Goal: Task Accomplishment & Management: Manage account settings

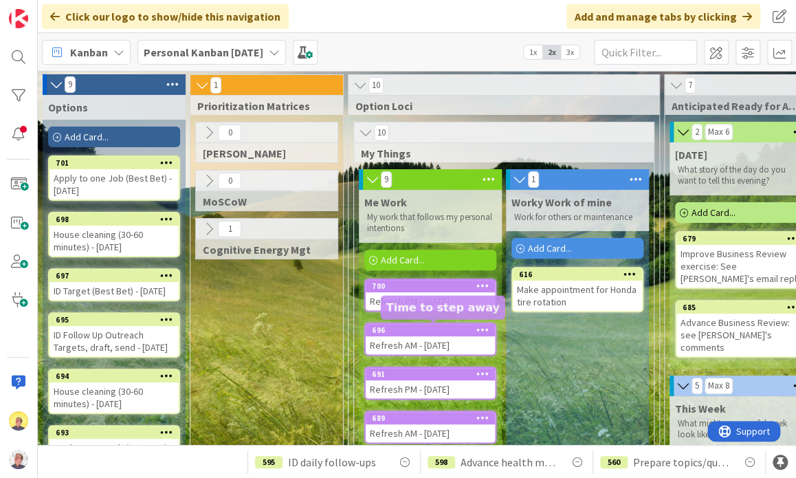
drag, startPoint x: 248, startPoint y: 332, endPoint x: 395, endPoint y: 327, distance: 147.3
drag, startPoint x: 395, startPoint y: 327, endPoint x: 265, endPoint y: 339, distance: 129.9
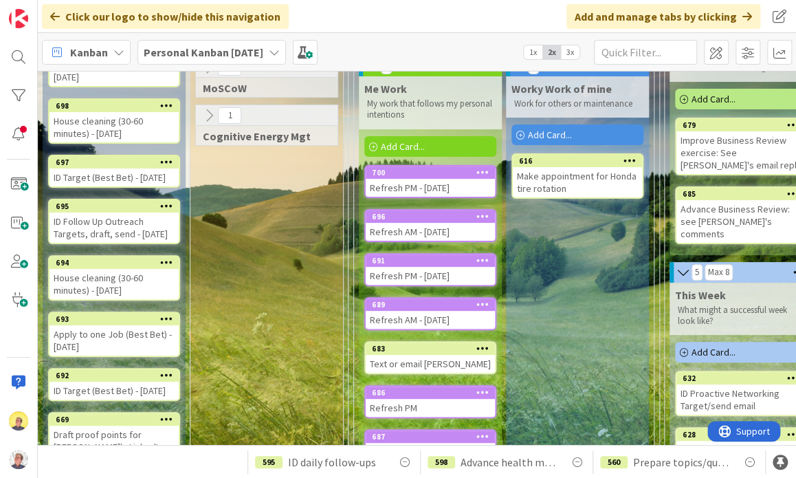
scroll to position [138, 0]
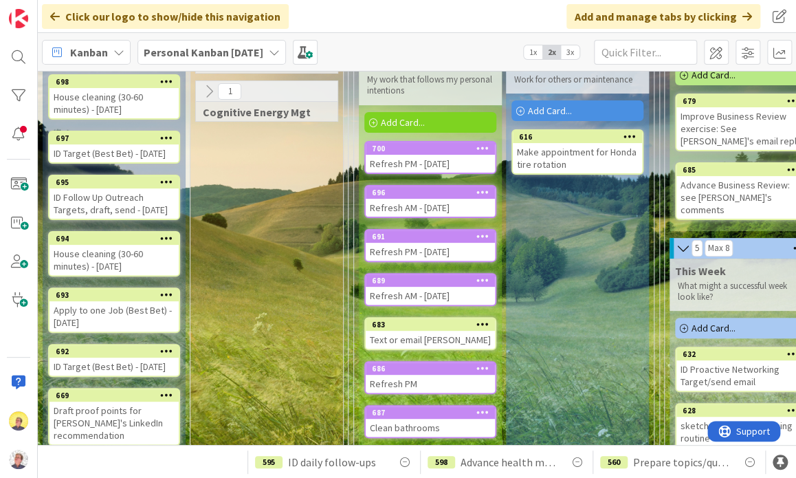
click at [131, 219] on div "ID Follow Up Outreach Targets, draft, send - [DATE]" at bounding box center [114, 203] width 129 height 30
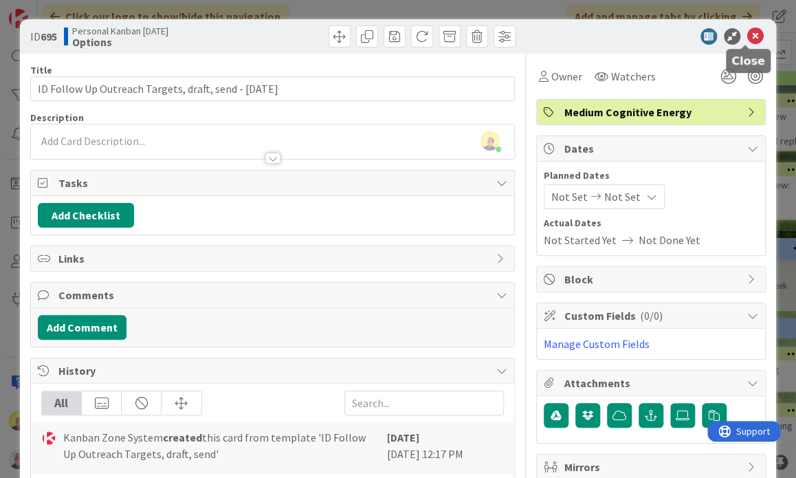
click at [748, 32] on icon at bounding box center [756, 36] width 17 height 17
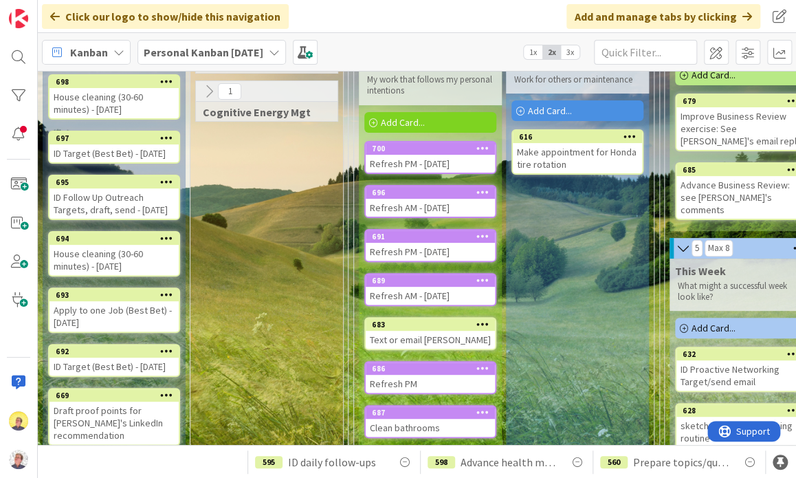
click at [169, 186] on icon at bounding box center [166, 182] width 13 height 10
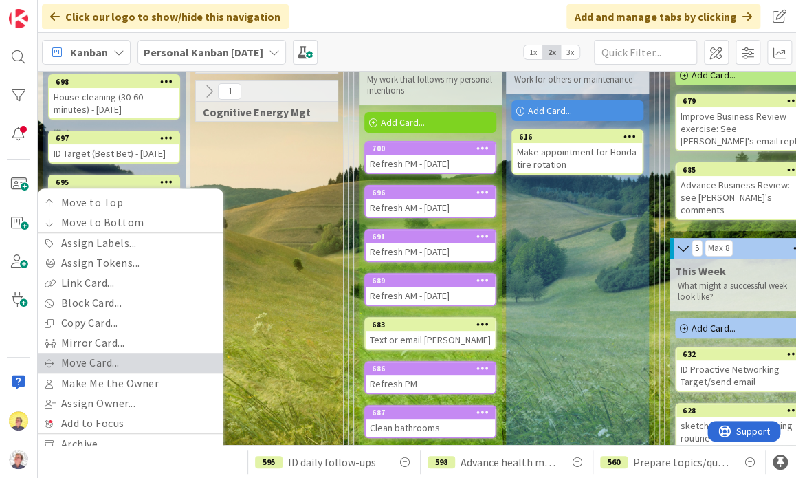
click at [105, 373] on link "Move Card..." at bounding box center [131, 363] width 186 height 20
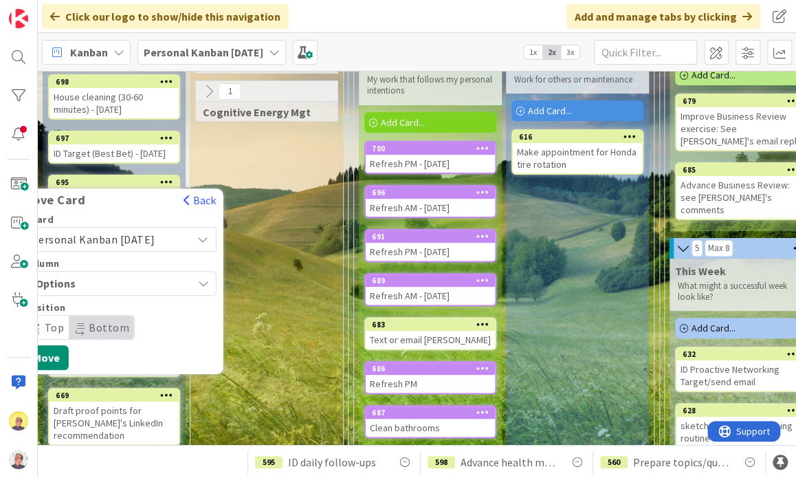
click at [180, 292] on div "Options" at bounding box center [112, 283] width 160 height 22
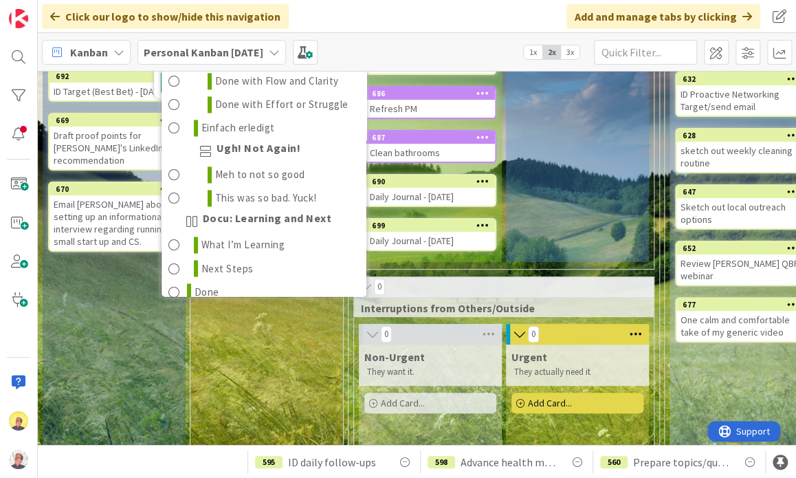
scroll to position [768, 0]
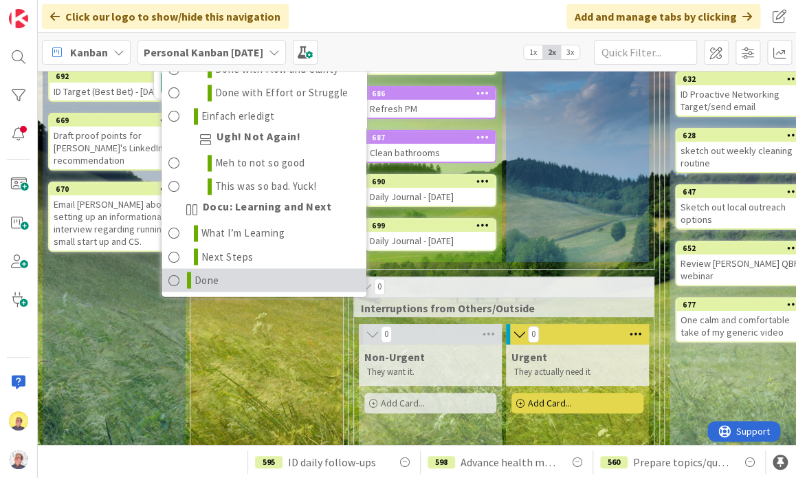
click at [179, 285] on span at bounding box center [175, 280] width 12 height 17
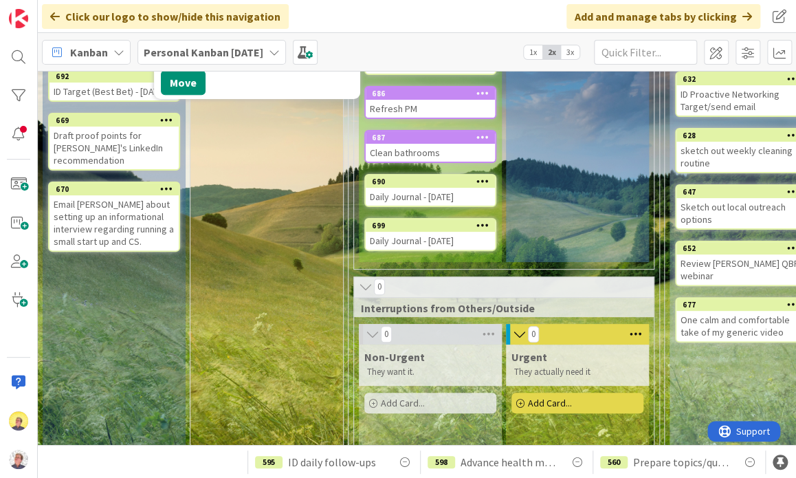
scroll to position [177, 0]
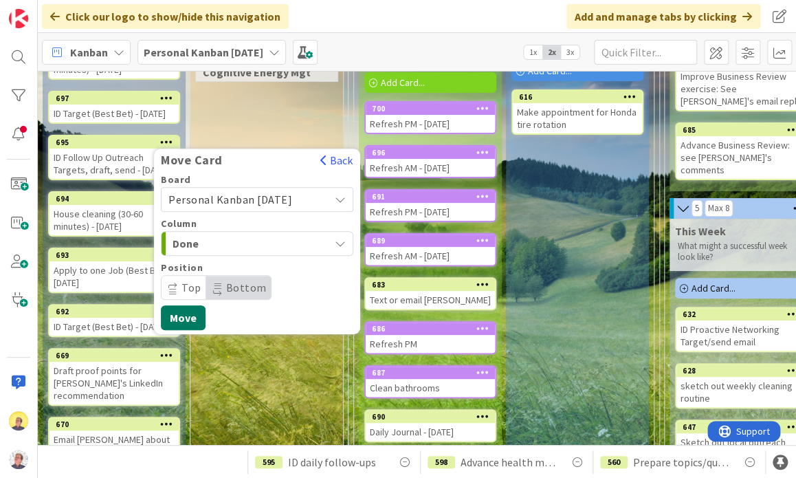
click at [184, 329] on button "Move" at bounding box center [183, 317] width 45 height 25
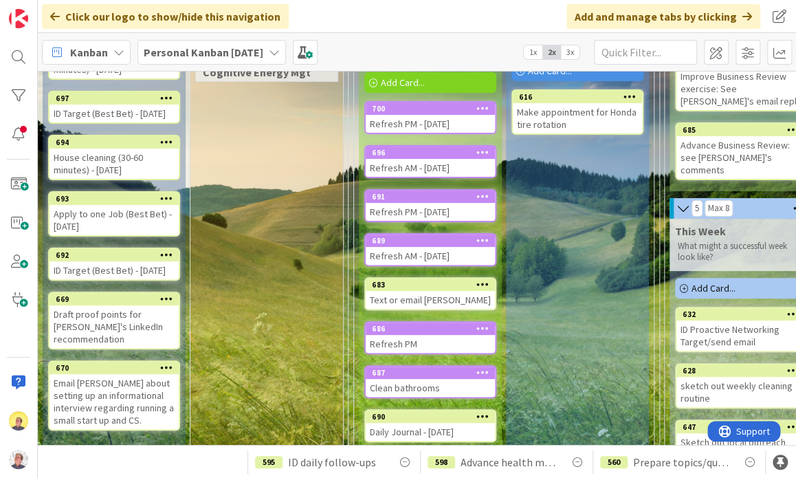
click at [165, 203] on icon at bounding box center [166, 198] width 13 height 10
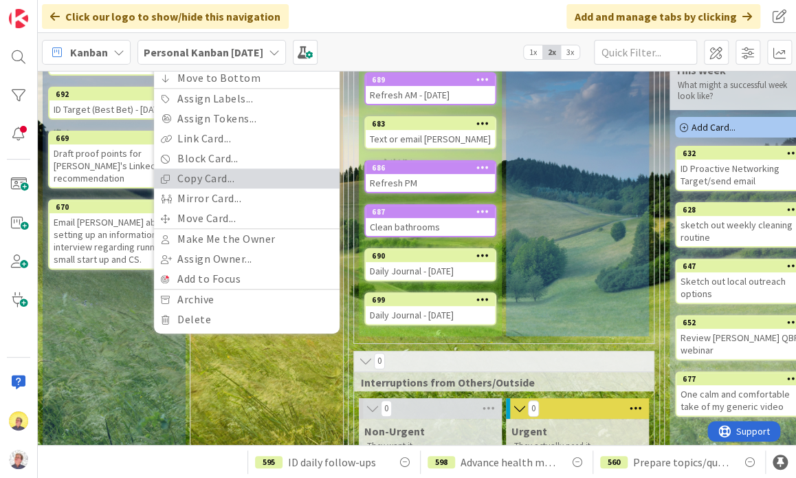
scroll to position [315, 0]
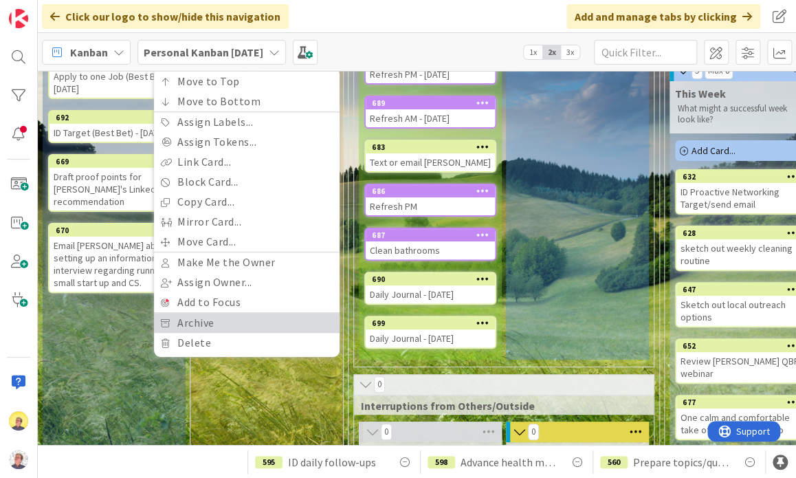
click at [195, 333] on link "Archive" at bounding box center [247, 323] width 186 height 20
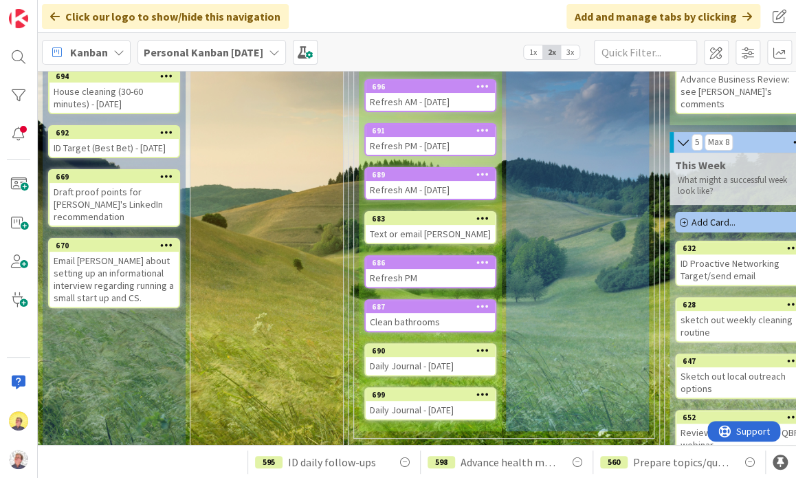
scroll to position [275, 0]
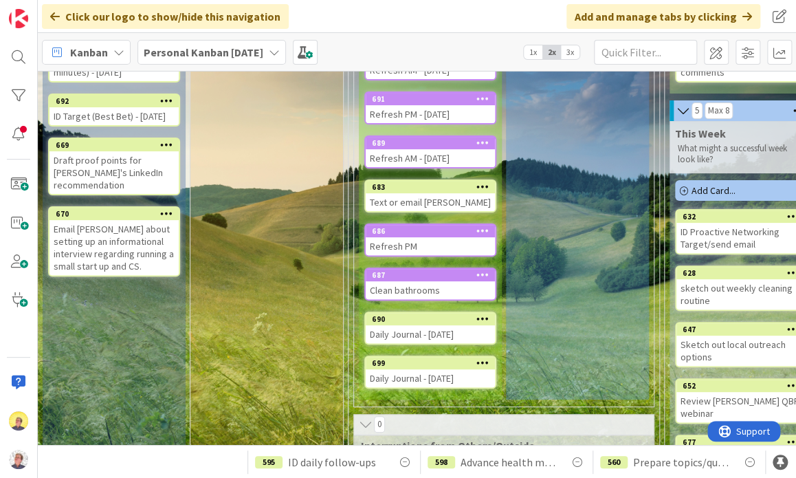
click at [482, 270] on icon at bounding box center [483, 275] width 13 height 10
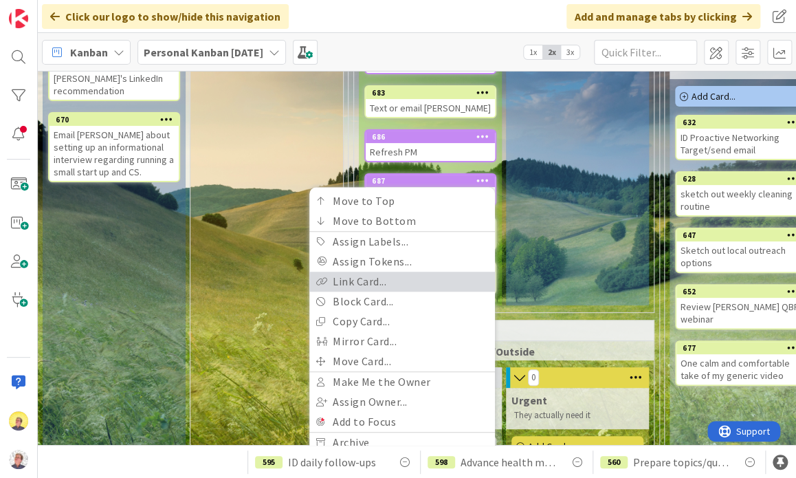
scroll to position [413, 0]
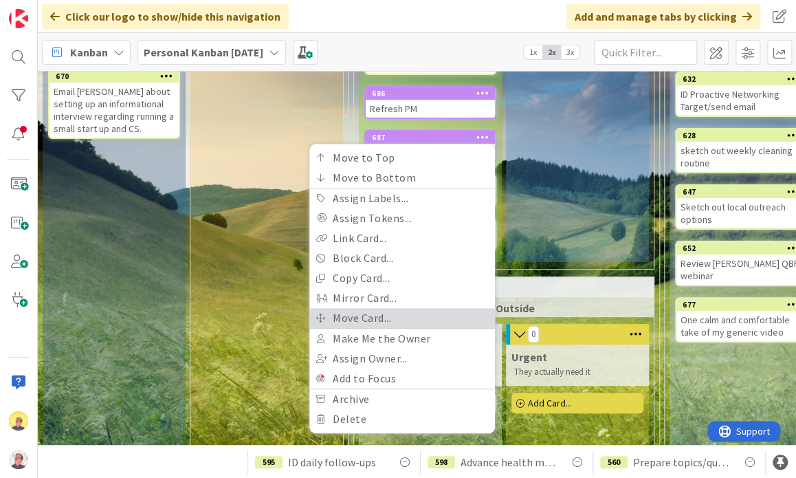
click at [384, 313] on link "Move Card..." at bounding box center [402, 318] width 186 height 20
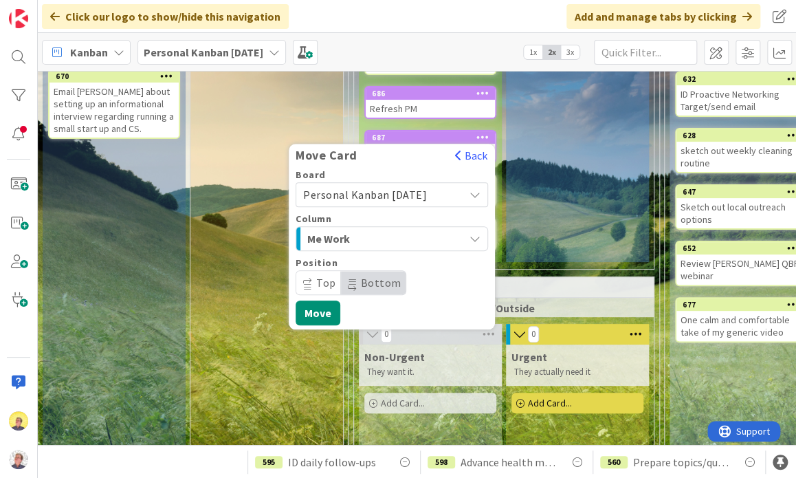
click at [479, 234] on icon "button" at bounding box center [475, 238] width 11 height 11
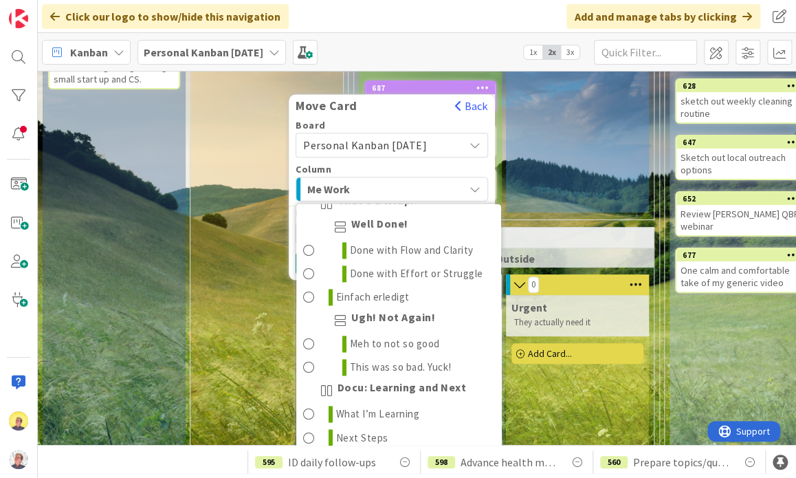
scroll to position [523, 0]
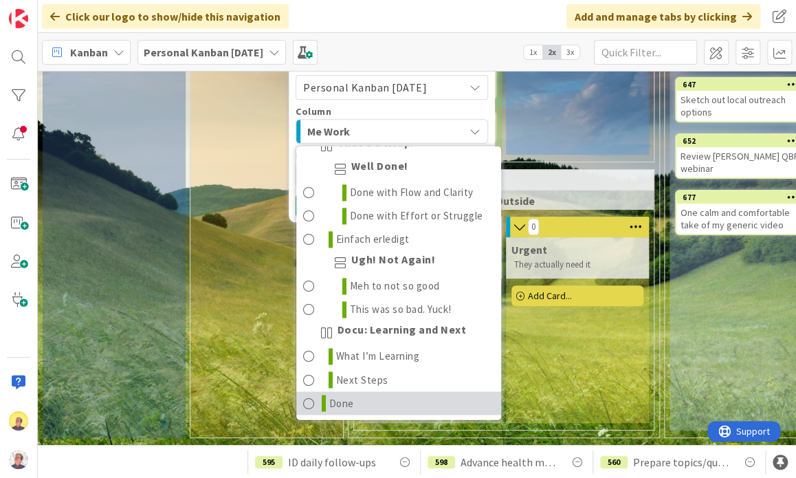
click at [369, 401] on link "Done" at bounding box center [398, 402] width 205 height 23
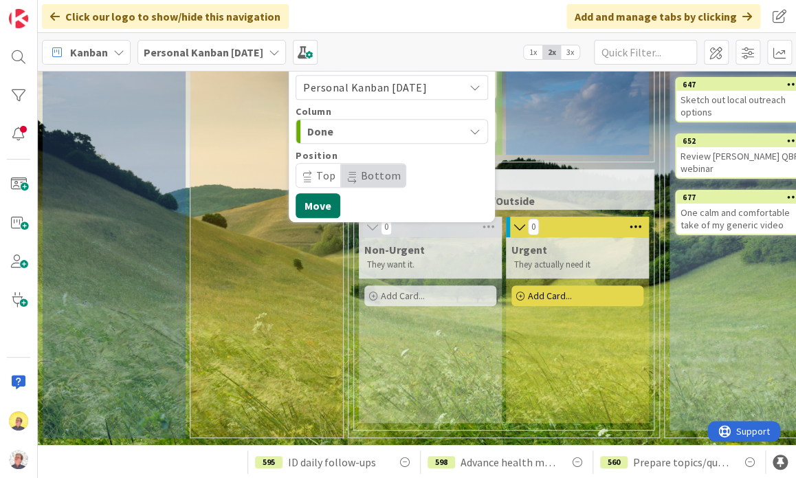
click at [312, 195] on button "Move" at bounding box center [318, 205] width 45 height 25
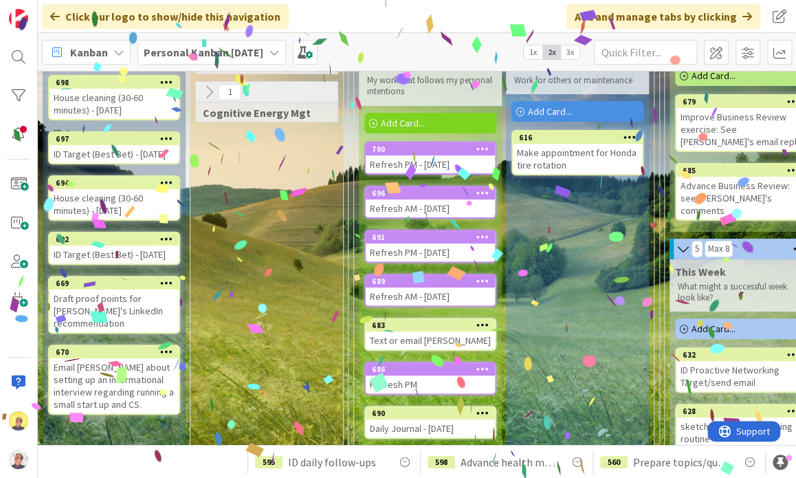
scroll to position [0, 0]
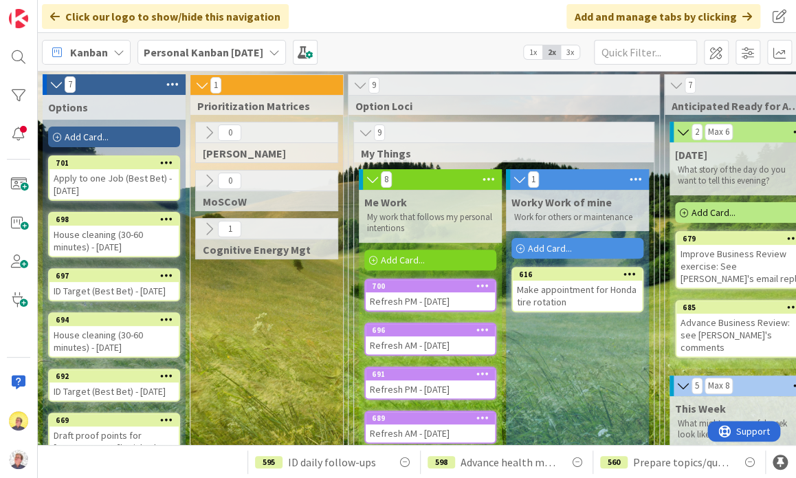
click at [487, 180] on icon at bounding box center [489, 179] width 18 height 21
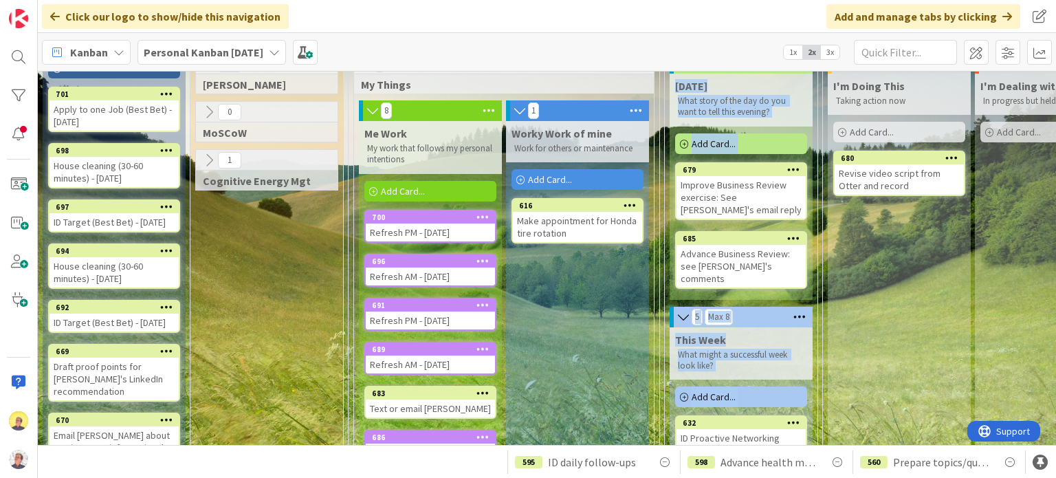
scroll to position [75, 0]
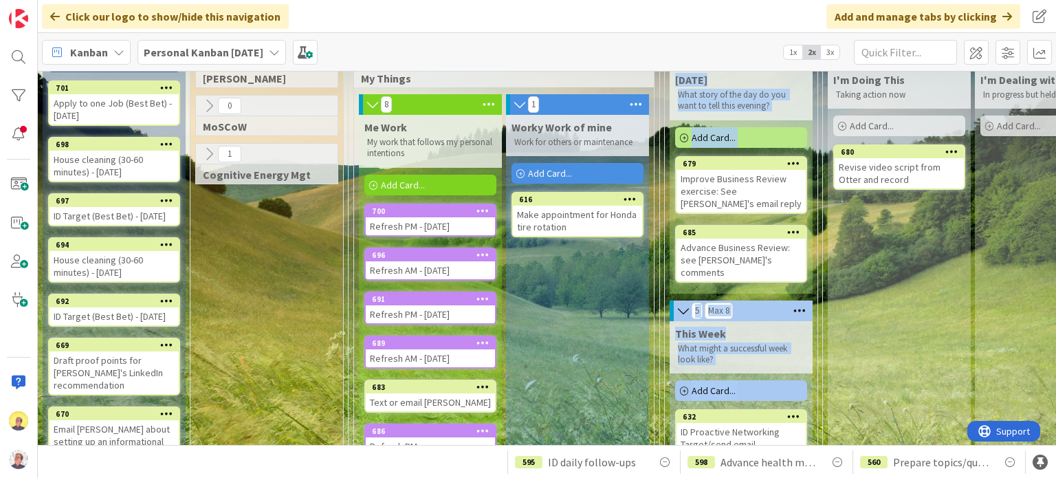
drag, startPoint x: 572, startPoint y: 433, endPoint x: 676, endPoint y: 423, distance: 104.4
click at [683, 422] on div "7 Options Add Card... 701 Apply to one Job (Best Bet) - [DATE] 698 House cleani…" at bounding box center [931, 422] width 1780 height 847
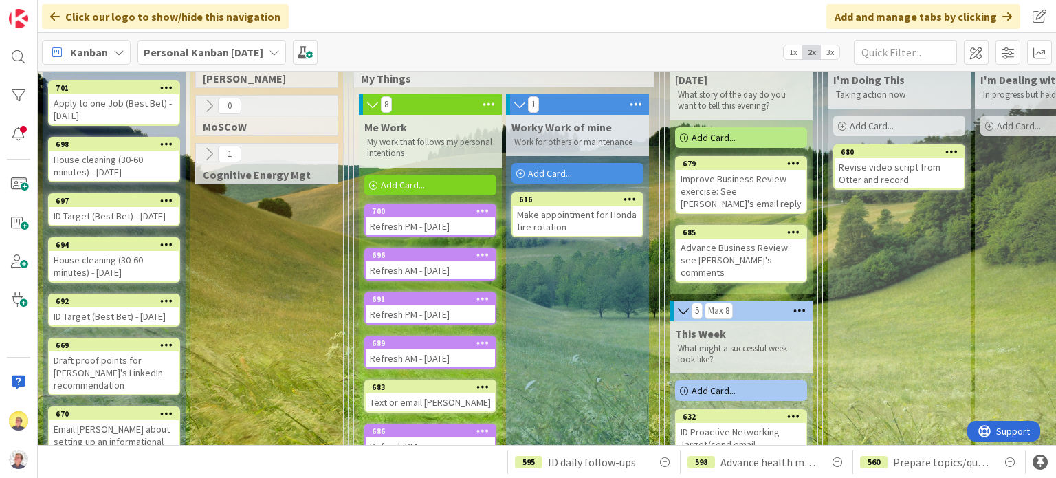
click at [580, 390] on div "Worky Work of mine Work for others or maintenance Add Card... 616 Make appointm…" at bounding box center [577, 335] width 143 height 441
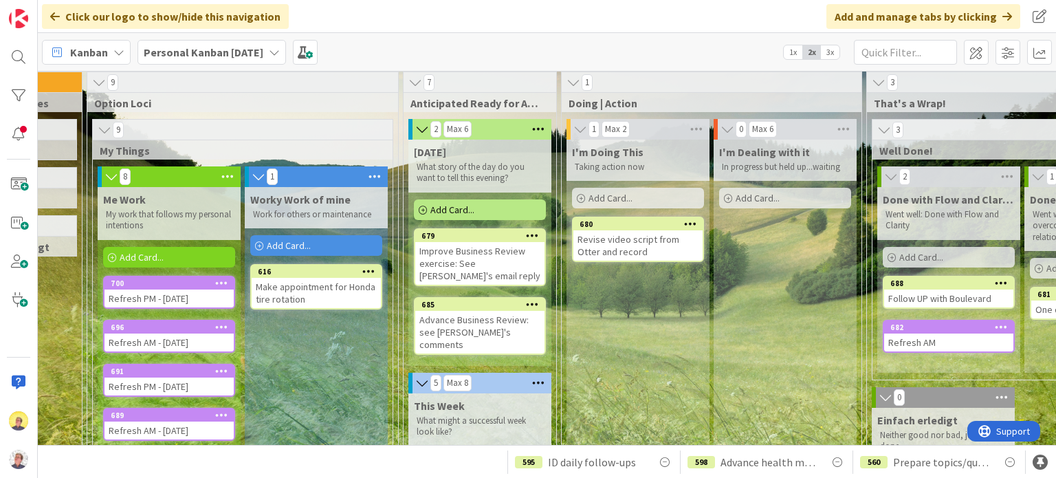
scroll to position [0, 261]
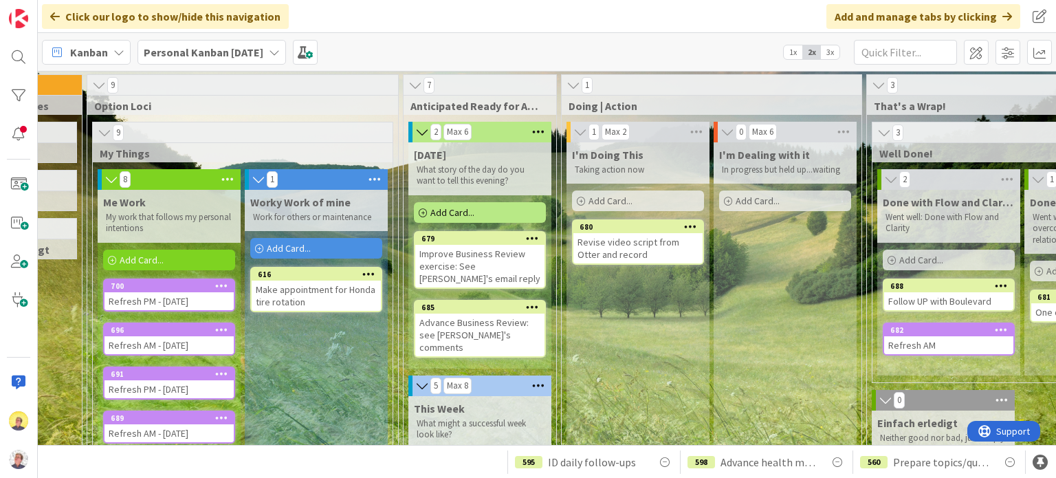
click at [574, 85] on icon at bounding box center [573, 85] width 15 height 14
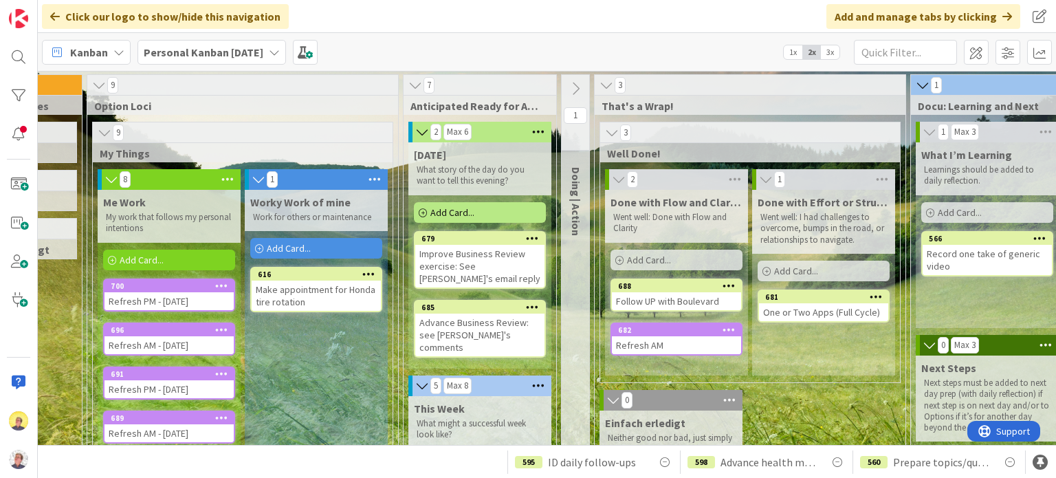
click at [604, 87] on icon at bounding box center [606, 85] width 15 height 14
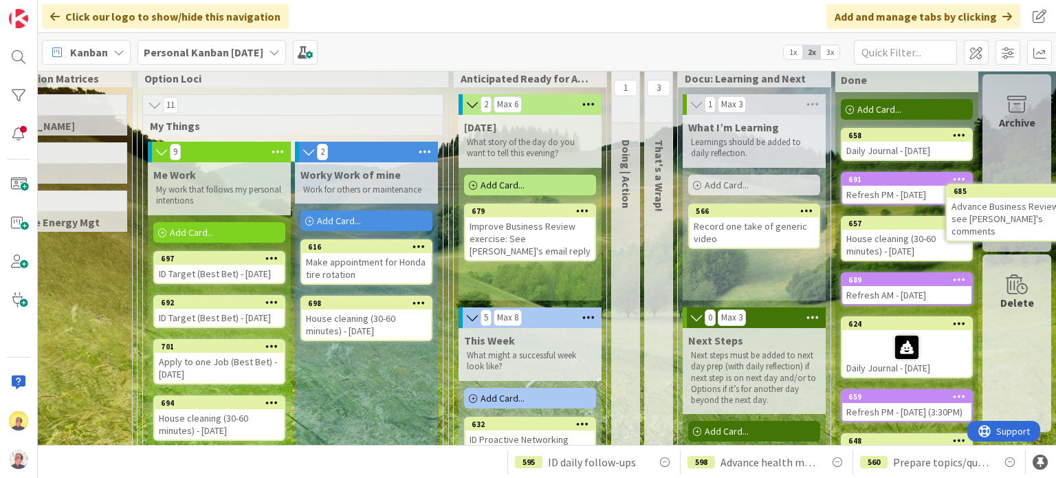
scroll to position [13, 220]
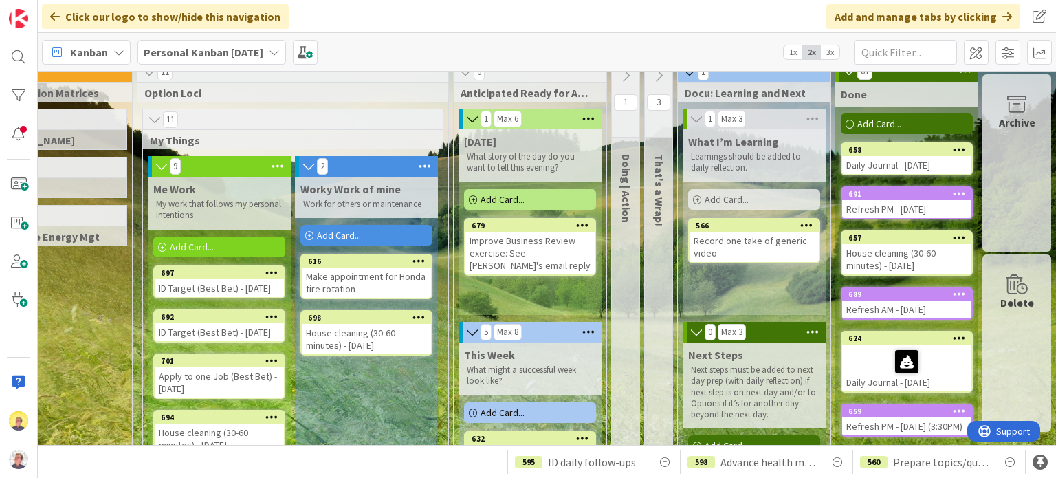
click at [1006, 184] on div "Archive" at bounding box center [1017, 162] width 69 height 177
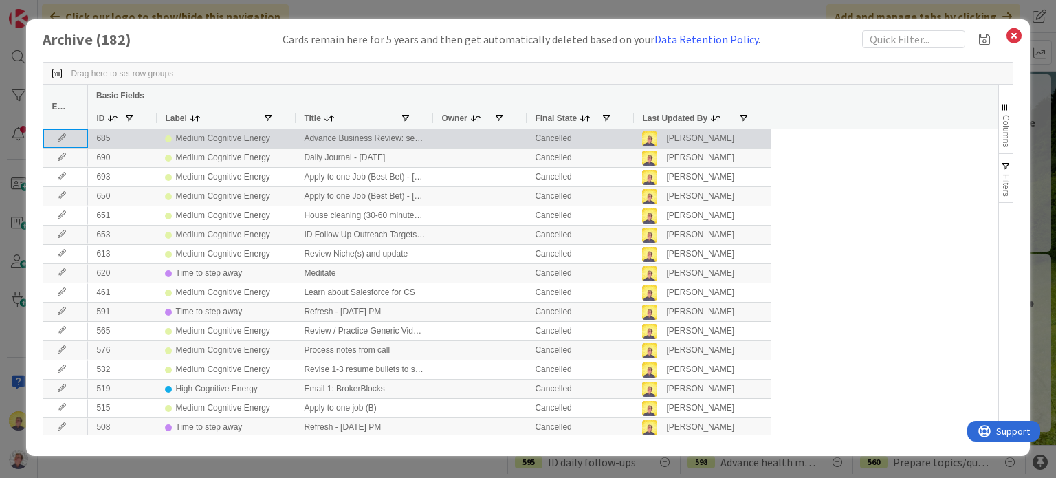
click at [60, 141] on icon at bounding box center [62, 138] width 21 height 8
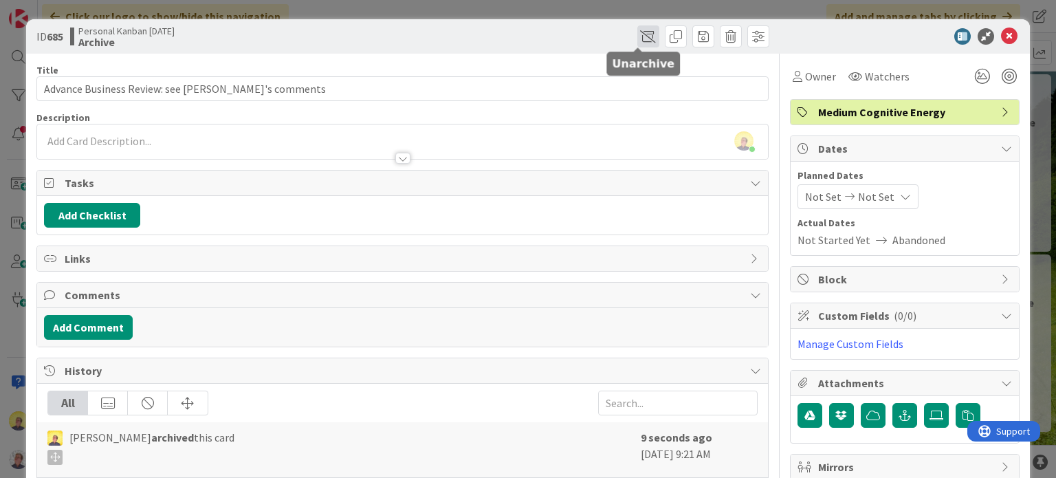
click at [639, 38] on span at bounding box center [649, 36] width 22 height 22
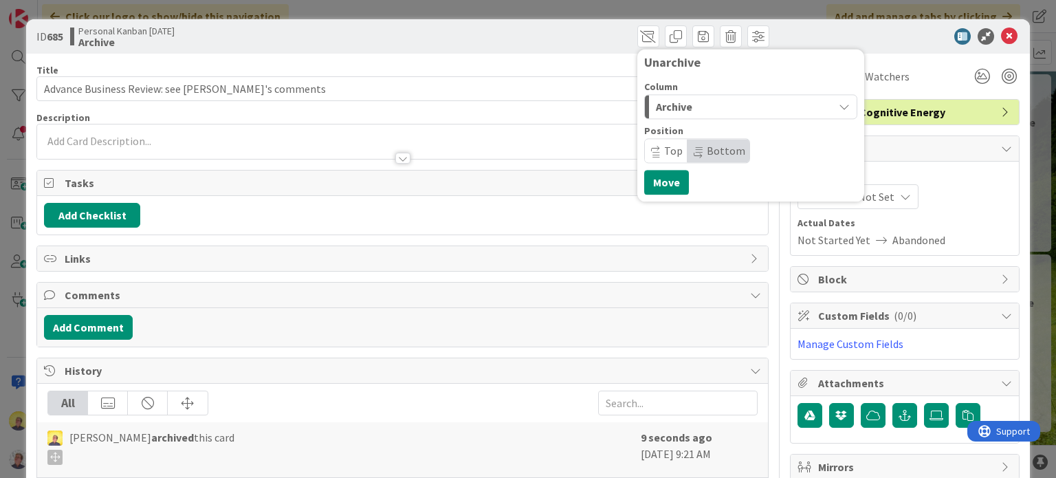
click at [839, 107] on icon "button" at bounding box center [844, 106] width 11 height 11
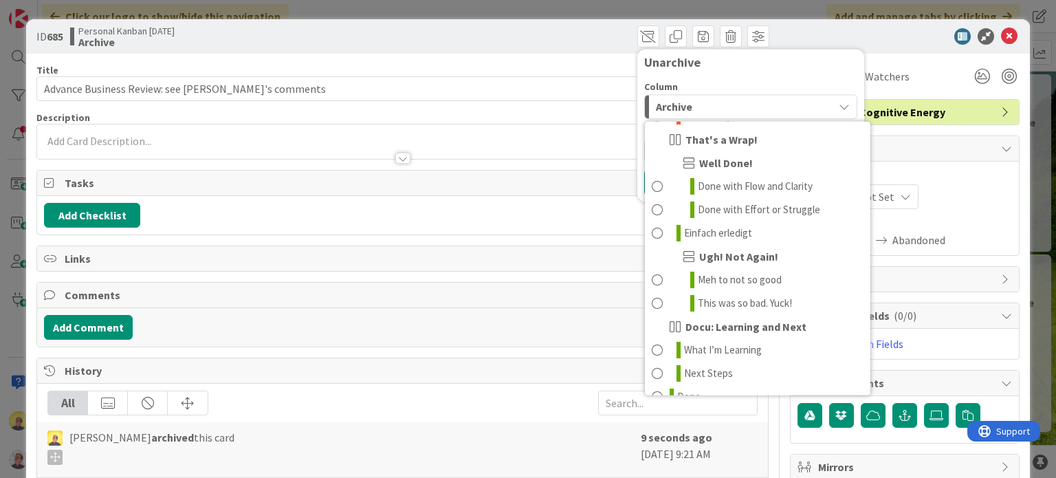
scroll to position [719, 0]
click at [652, 387] on span at bounding box center [657, 395] width 11 height 17
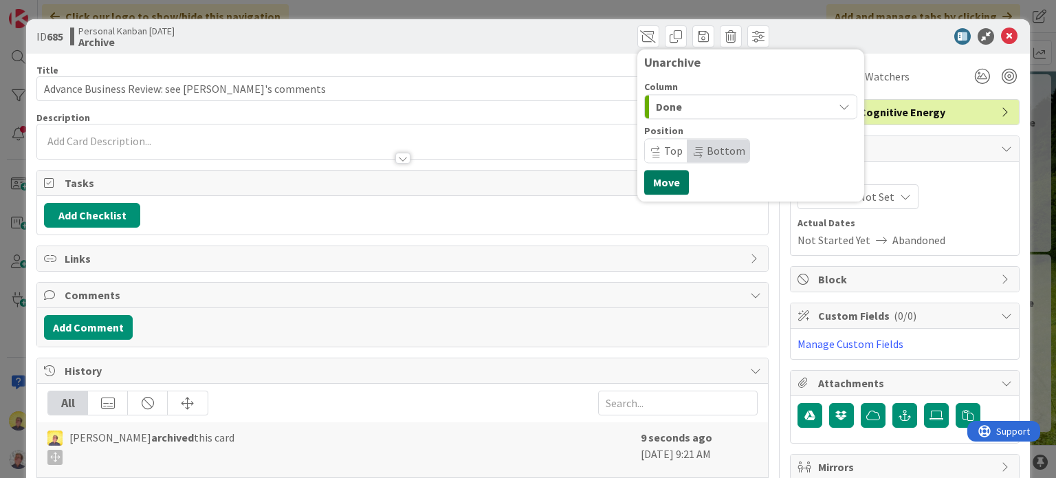
click at [659, 183] on button "Move" at bounding box center [666, 182] width 45 height 25
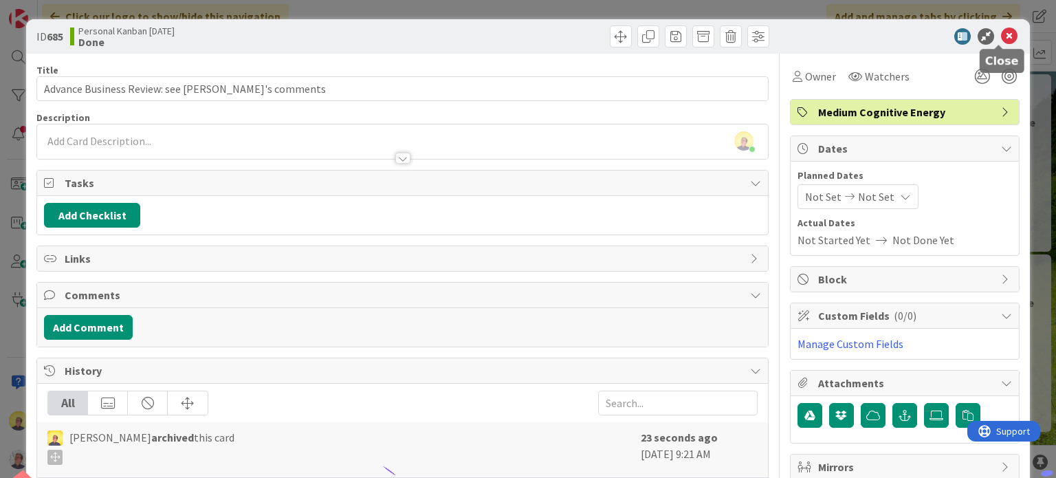
click at [1001, 34] on icon at bounding box center [1009, 36] width 17 height 17
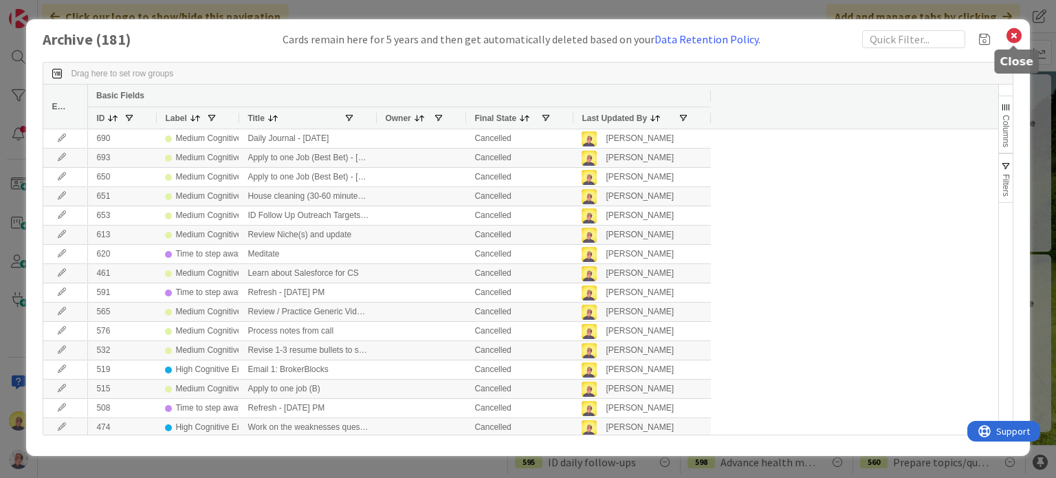
click at [1014, 28] on icon at bounding box center [1015, 35] width 18 height 19
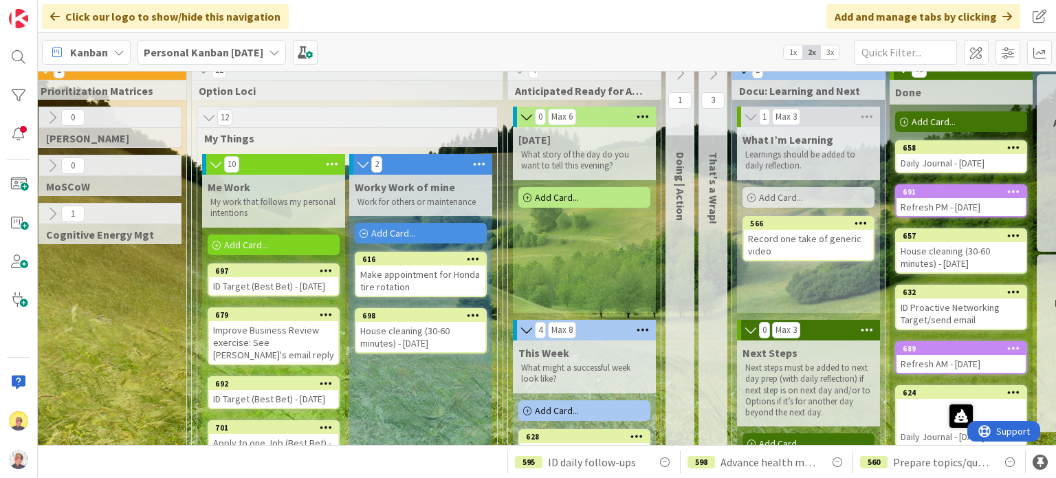
scroll to position [0, 157]
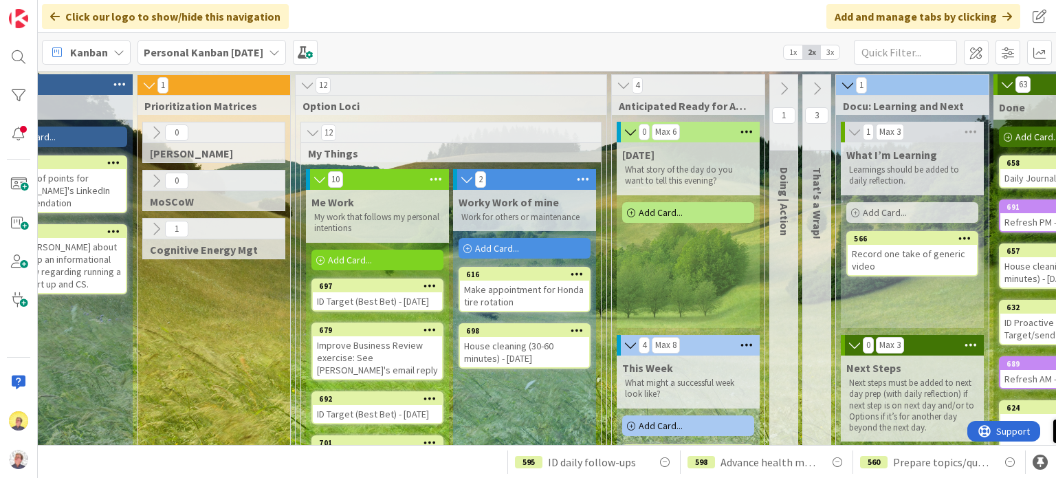
scroll to position [0, 0]
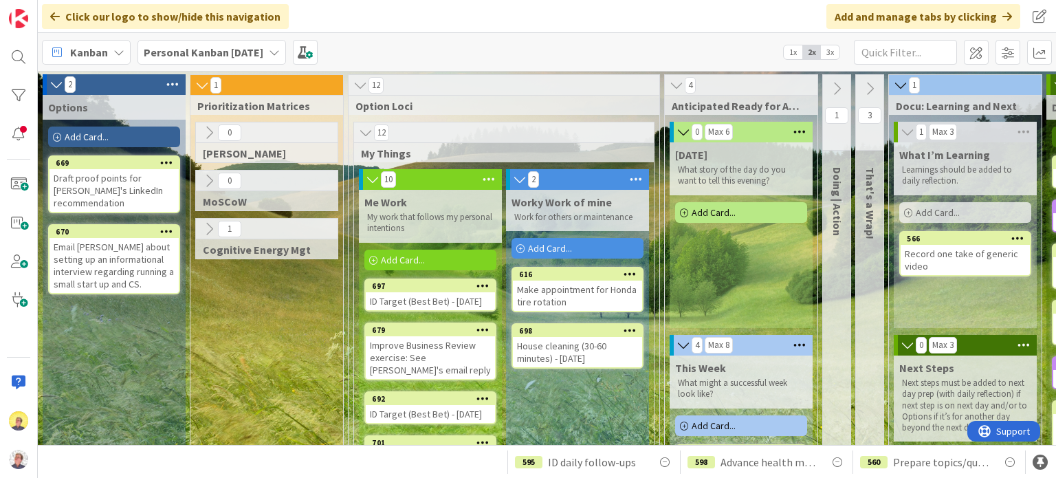
click at [102, 135] on span "Add Card..." at bounding box center [87, 137] width 44 height 12
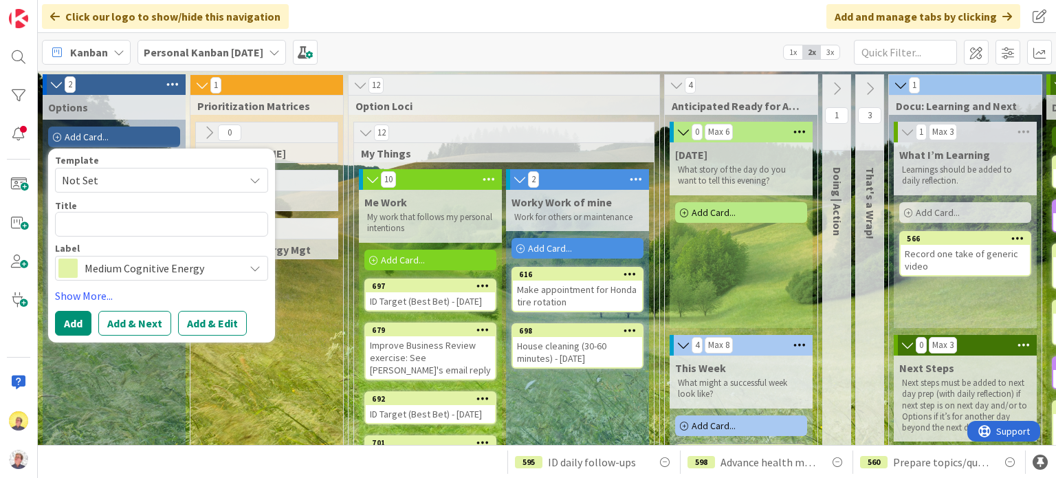
type textarea "x"
type textarea "W"
type textarea "x"
type textarea "Wo"
type textarea "x"
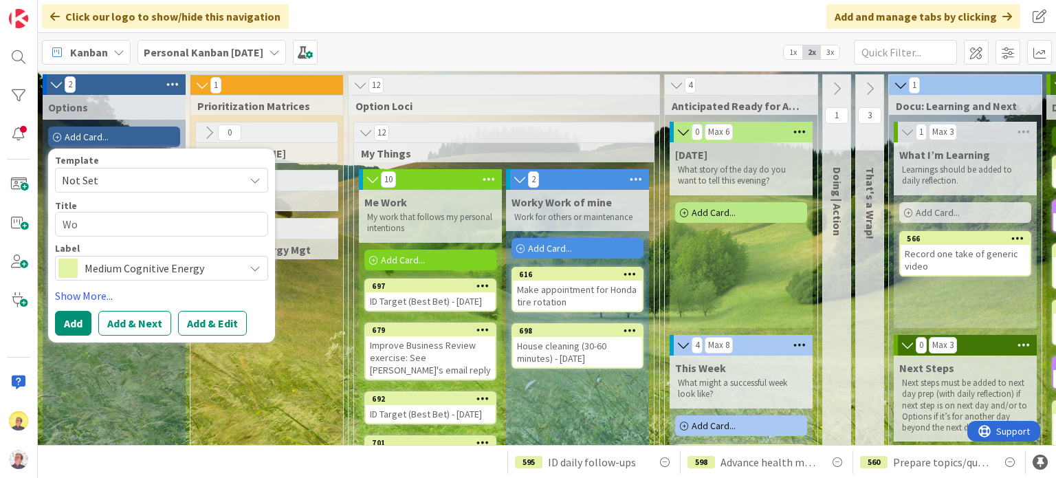
type textarea "Wor"
type textarea "x"
type textarea "Work"
type textarea "x"
type textarea "Work o"
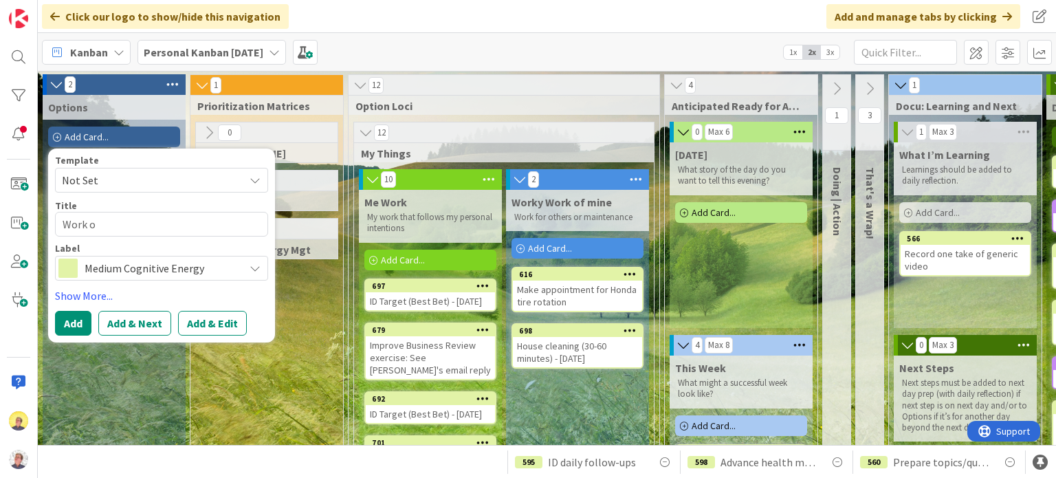
type textarea "x"
type textarea "Work on"
type textarea "x"
type textarea "Work on"
type textarea "x"
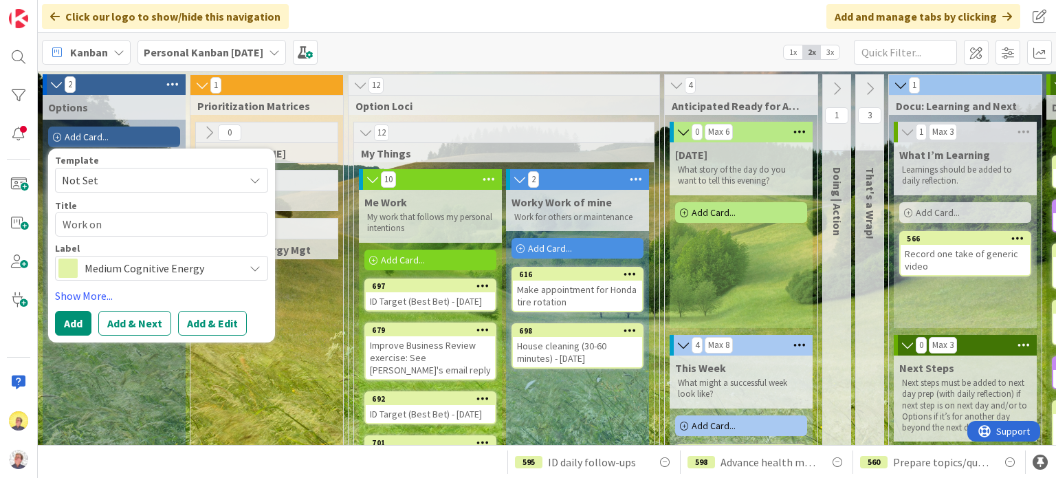
type textarea "Work on m"
type textarea "x"
type textarea "Work on m"
type textarea "x"
type textarea "Work on m"
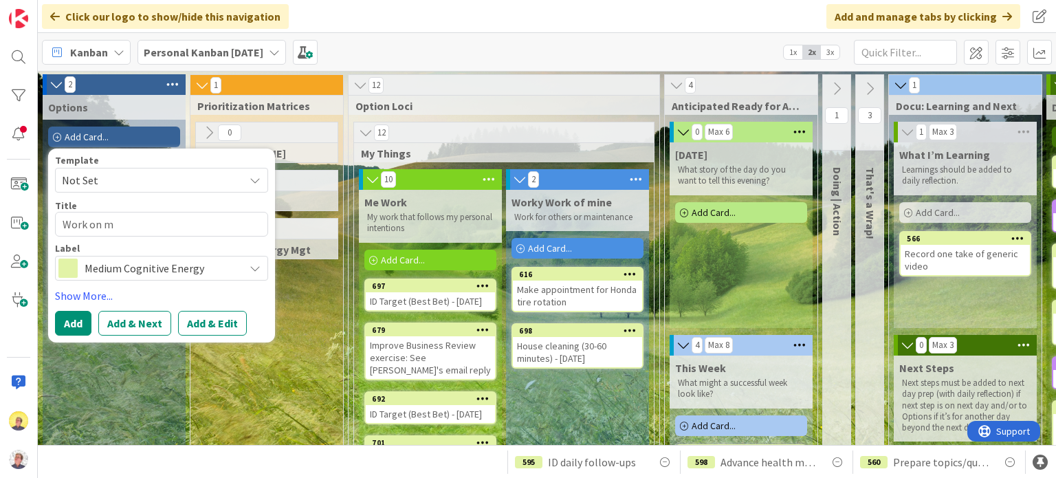
type textarea "x"
type textarea "Work on my"
type textarea "x"
type textarea "Work on my"
type textarea "x"
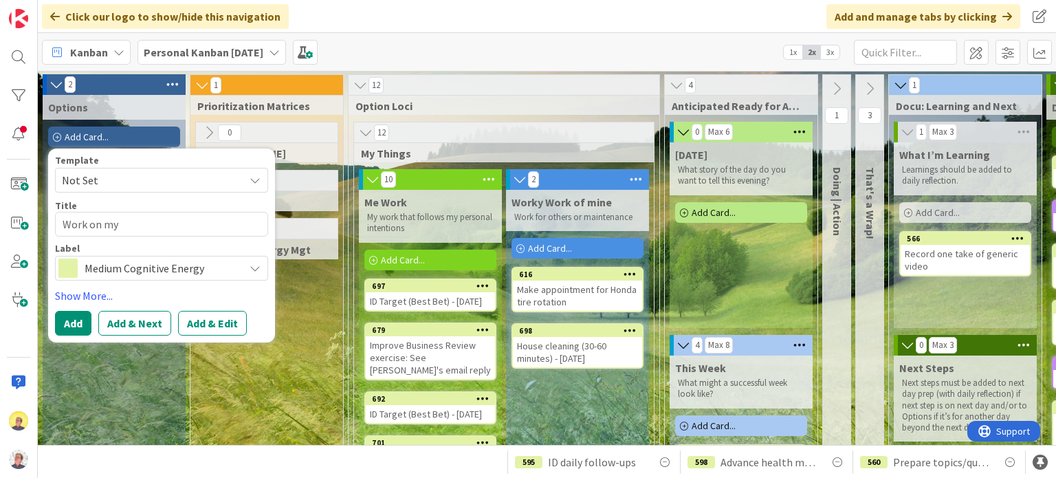
type textarea "Work on my d"
type textarea "x"
type textarea "Work on my ds"
type textarea "x"
type textarea "Work on my d"
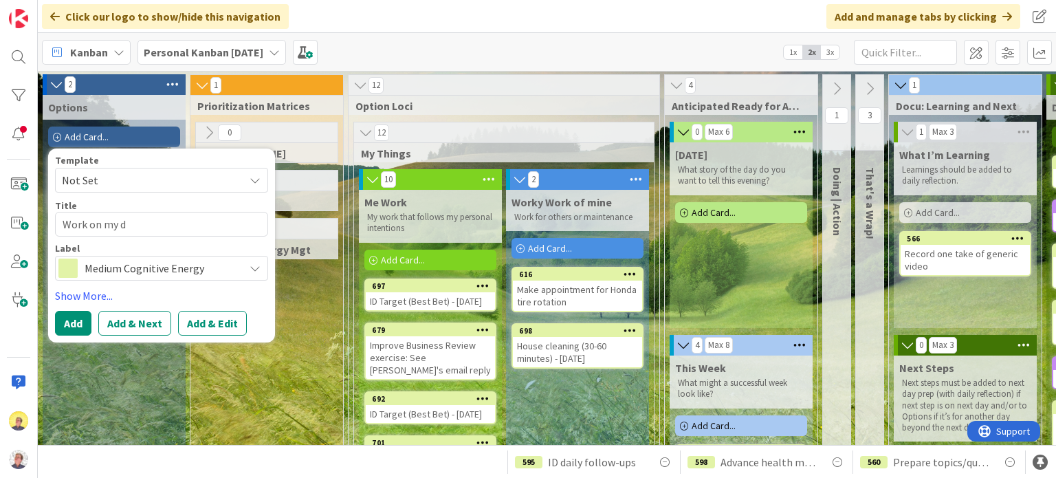
type textarea "x"
type textarea "Work on my de"
type textarea "x"
type textarea "Work on my des"
type textarea "x"
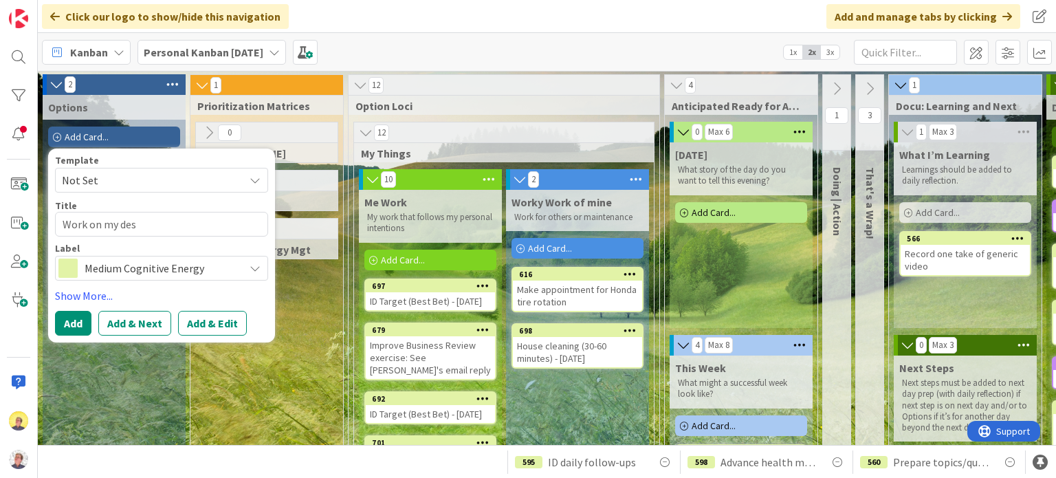
type textarea "Work on my desc"
type textarea "x"
type textarea "Work on my des"
type textarea "x"
type textarea "Work on my desi"
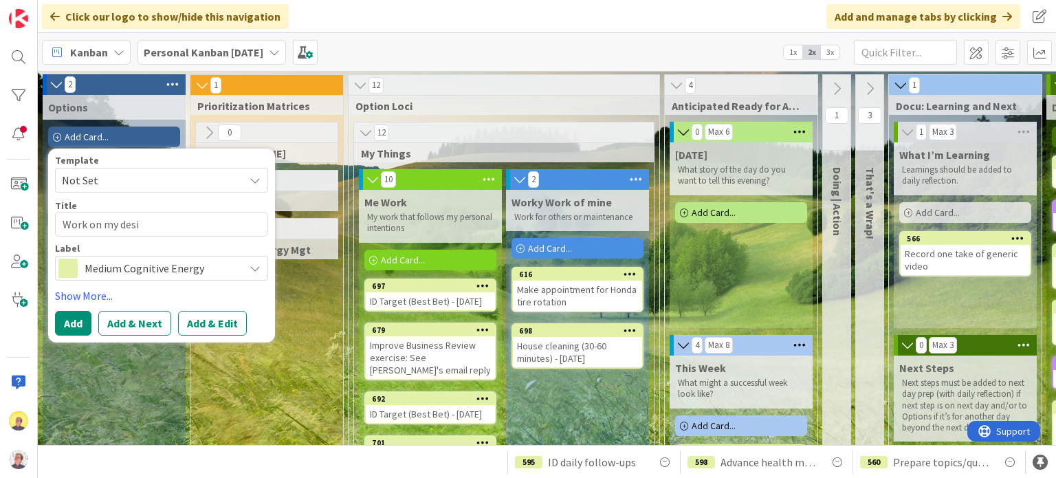
type textarea "x"
type textarea "Work on my [PERSON_NAME]"
type textarea "x"
type textarea "Work on my desire"
type textarea "x"
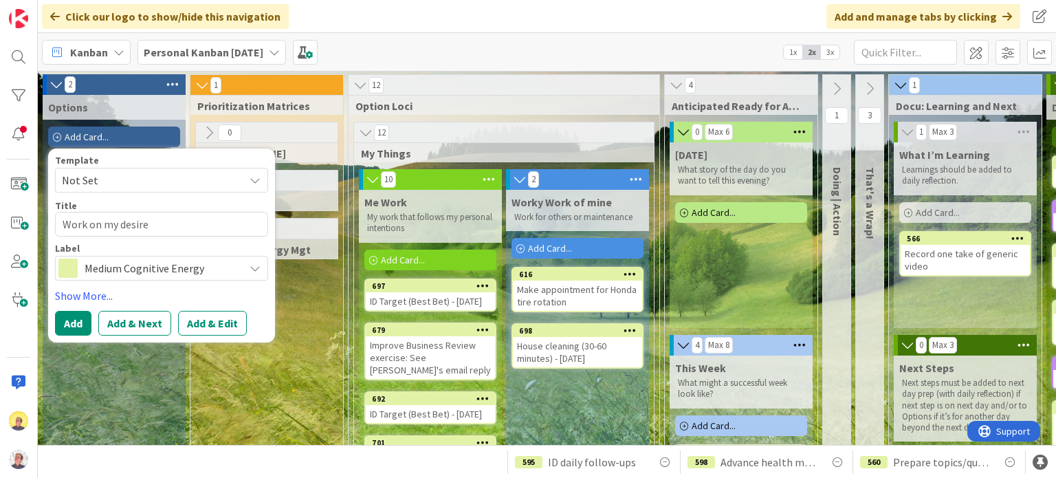
type textarea "Work on my desired"
type textarea "x"
type textarea "Work on my desired"
type textarea "x"
type textarea "Work on my desired j"
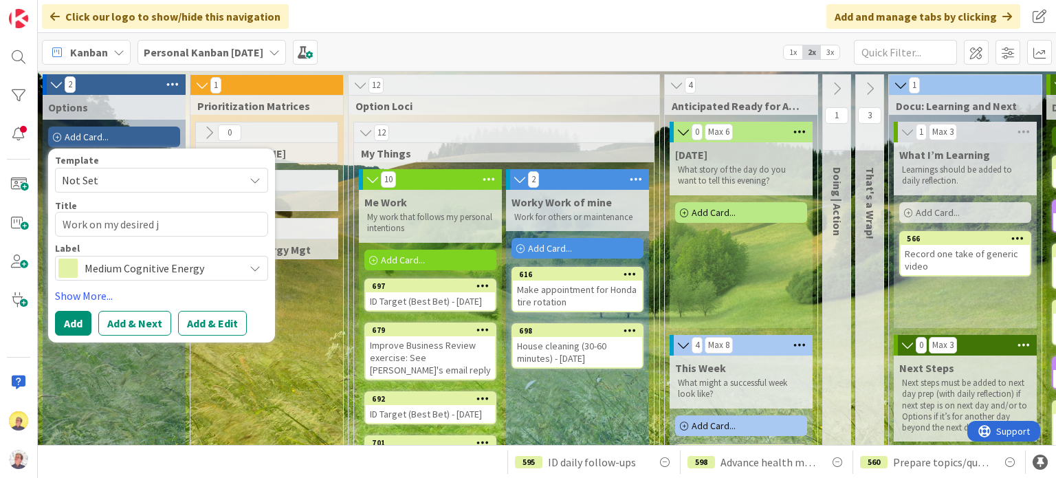
type textarea "x"
type textarea "Work on my desired job"
type textarea "x"
type textarea "Work on my desired job"
type textarea "x"
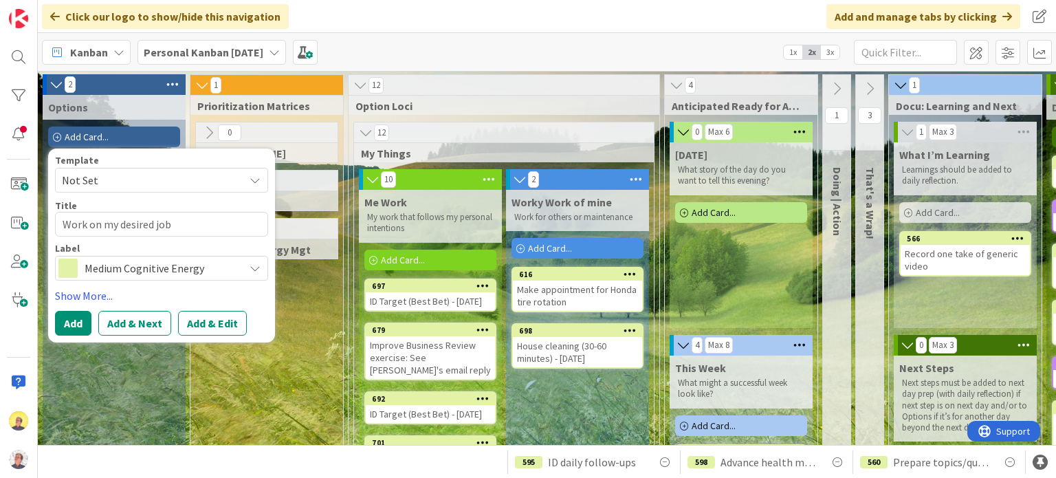
type textarea "Work on my desired job d"
type textarea "x"
type textarea "Work on my desired job de"
type textarea "x"
type textarea "Work on my desired job des"
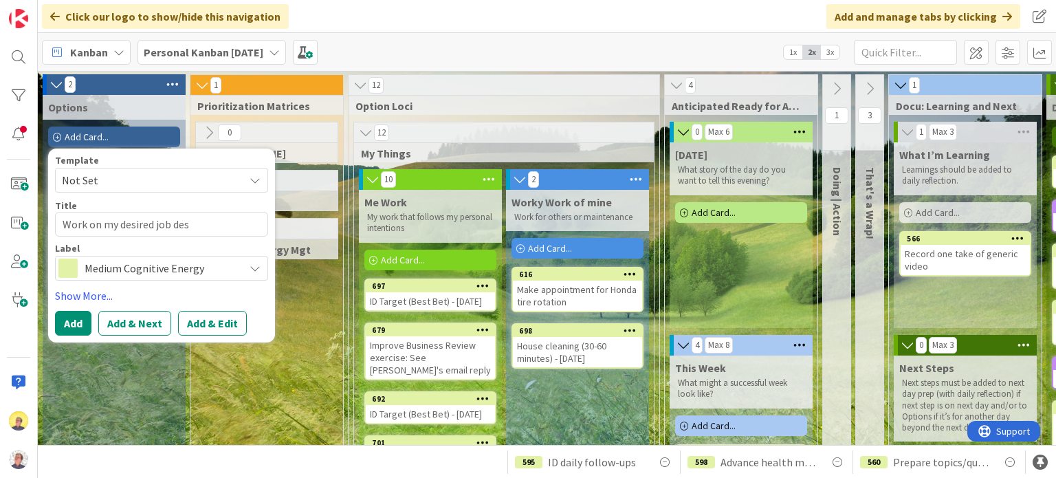
type textarea "x"
type textarea "Work on my desired job desc"
type textarea "x"
type textarea "Work on my desired job descr"
type textarea "x"
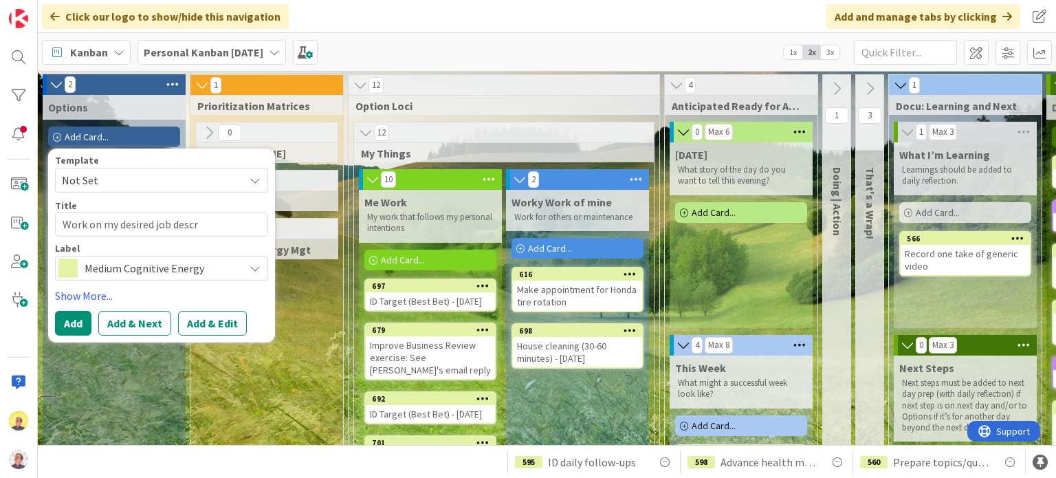
type textarea "Work on my desired job descri"
type textarea "x"
type textarea "Work on my desired job descrip"
type textarea "x"
type textarea "Work on my desired job descript"
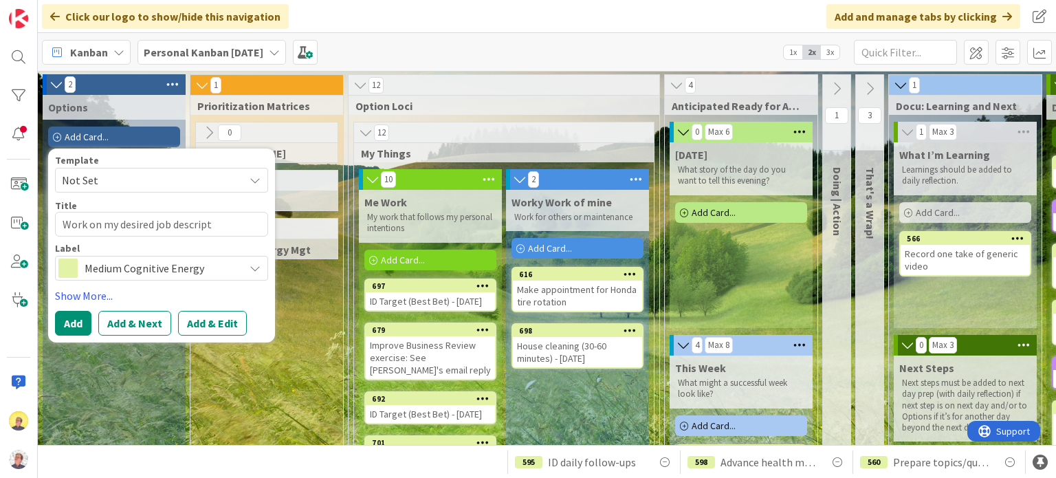
type textarea "x"
type textarea "Work on my desired job descripti"
type textarea "x"
type textarea "Work on my desired job descriptio"
type textarea "x"
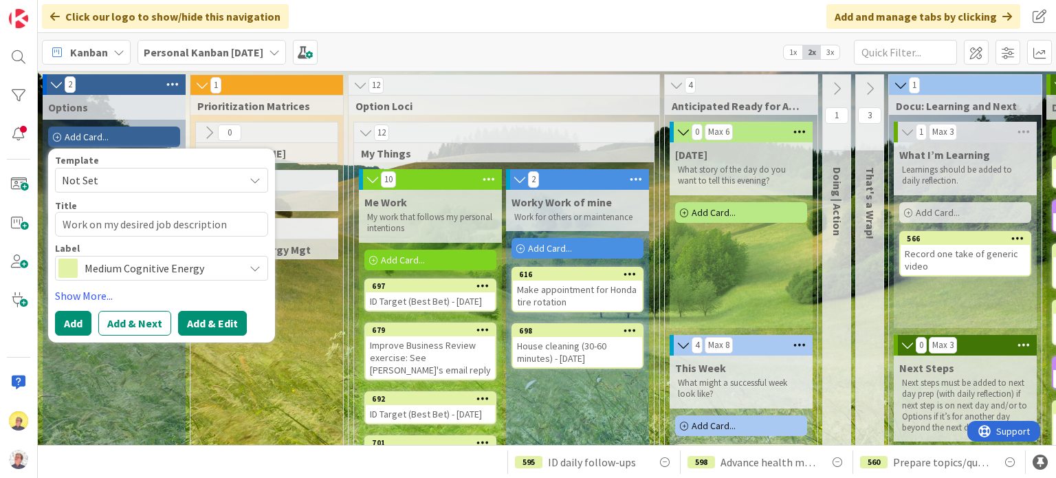
type textarea "Work on my desired job description"
click at [208, 324] on button "Add & Edit" at bounding box center [212, 323] width 69 height 25
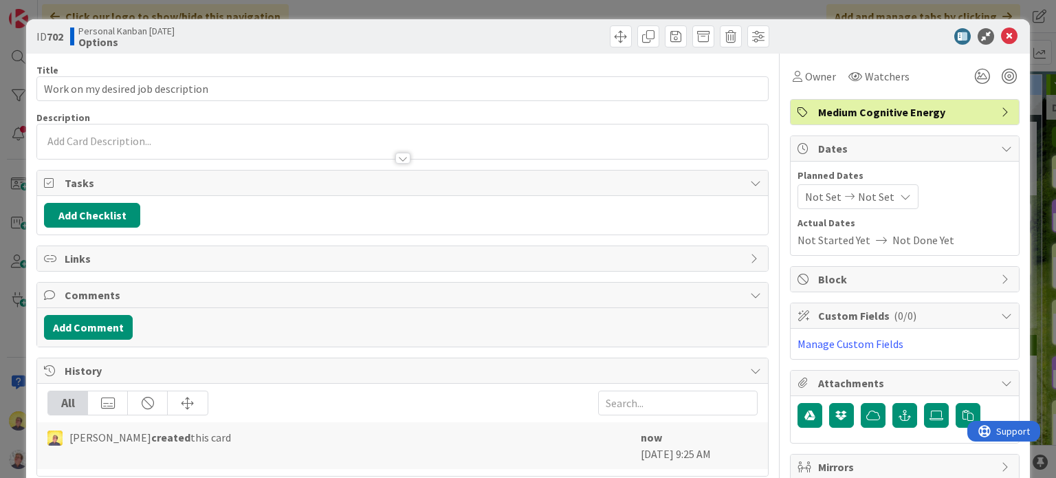
click at [151, 140] on div at bounding box center [402, 141] width 730 height 34
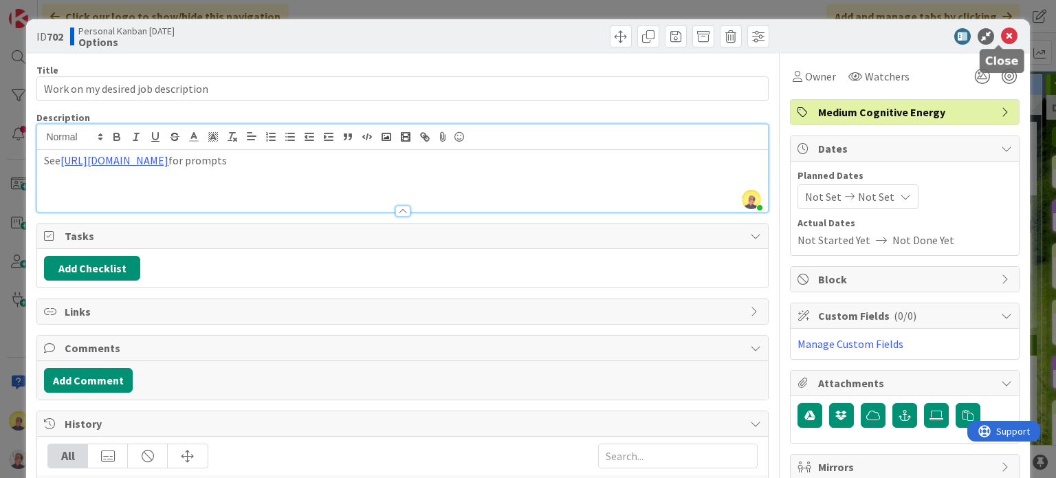
click at [1001, 36] on icon at bounding box center [1009, 36] width 17 height 17
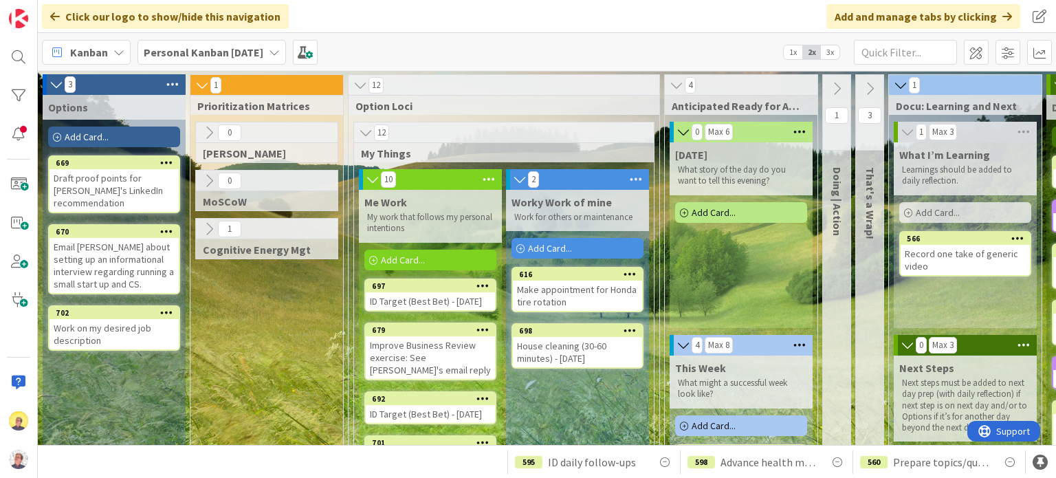
click at [128, 135] on div "Add Card..." at bounding box center [114, 137] width 132 height 21
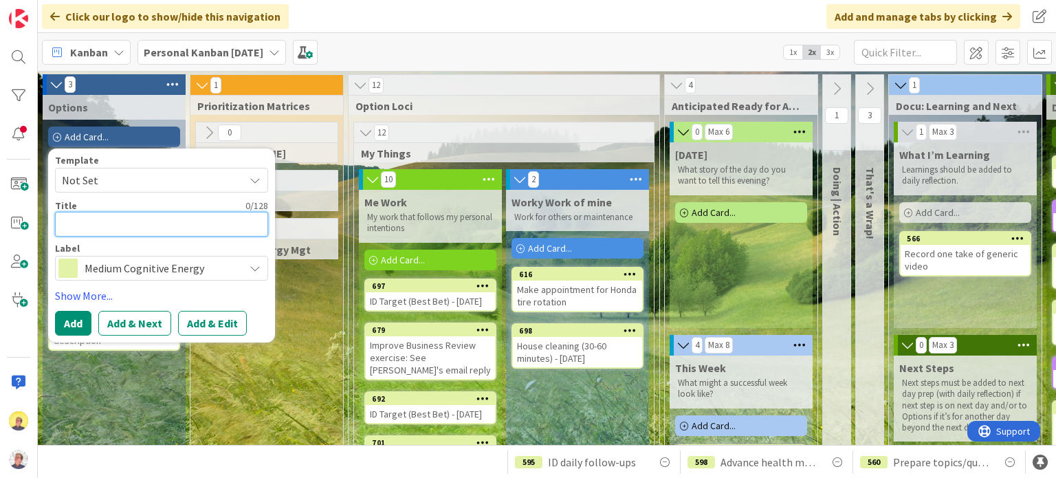
paste textarea "Revise scoring system, replacing niche with years experience"
type textarea "x"
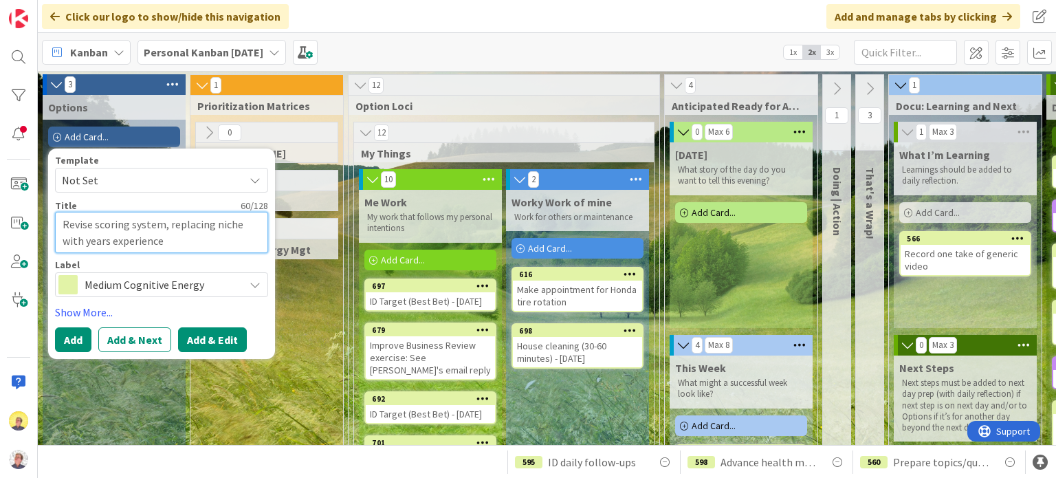
type textarea "Revise scoring system, replacing niche with years experience"
click at [209, 335] on button "Add & Edit" at bounding box center [212, 339] width 69 height 25
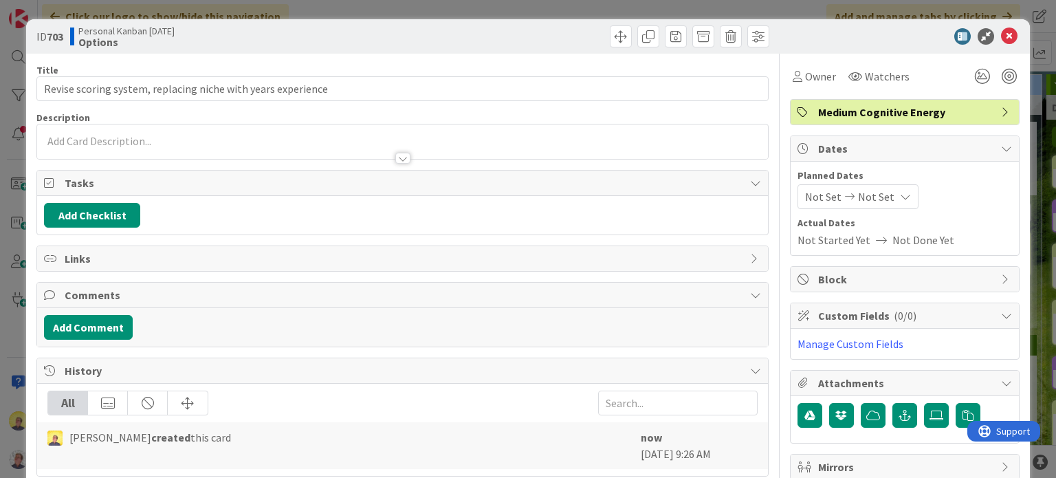
click at [988, 36] on div at bounding box center [897, 36] width 243 height 17
click at [1001, 36] on icon at bounding box center [1009, 36] width 17 height 17
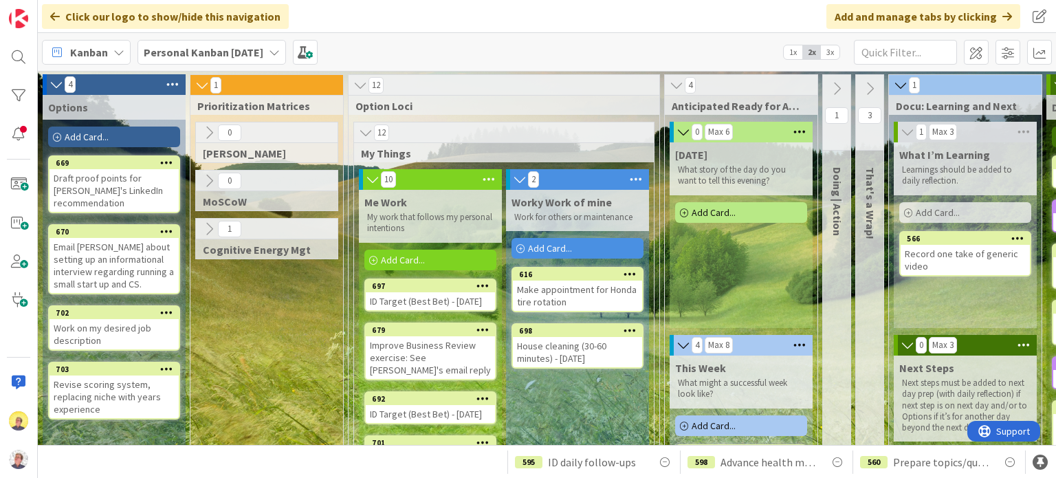
click at [78, 137] on span "Add Card..." at bounding box center [87, 137] width 44 height 12
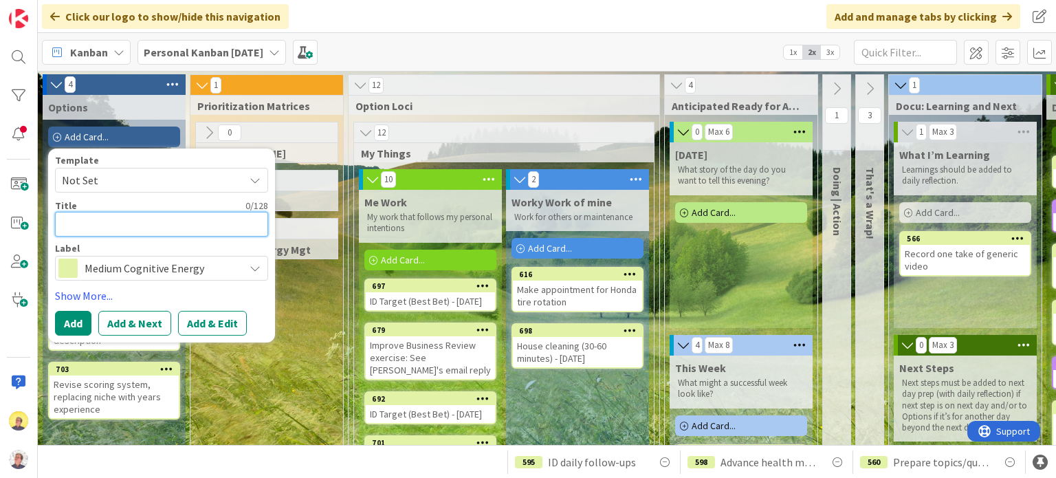
click at [175, 228] on textarea at bounding box center [161, 224] width 213 height 25
paste textarea "Build behavior loop for job boards (12)"
type textarea "x"
type textarea "Build behavior loop for job boards (12)"
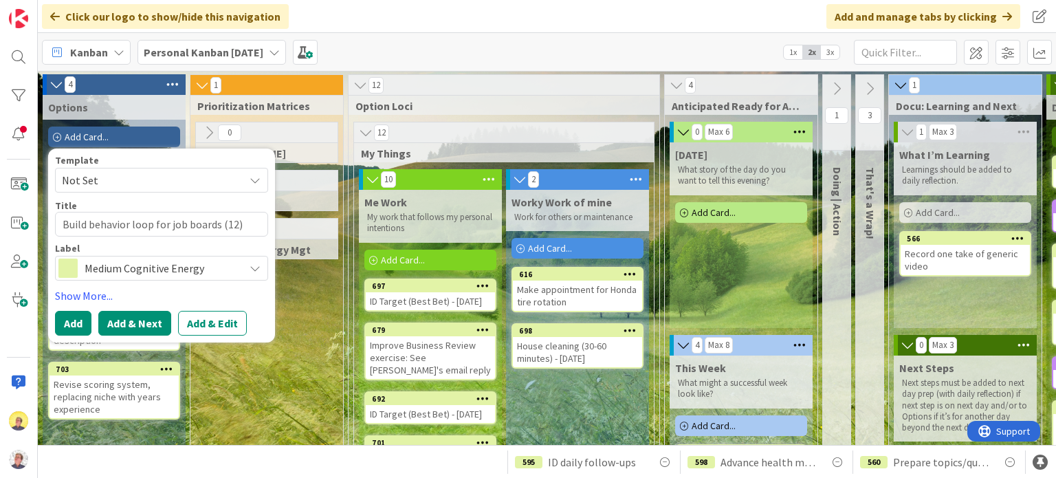
click at [126, 325] on button "Add & Next" at bounding box center [134, 323] width 73 height 25
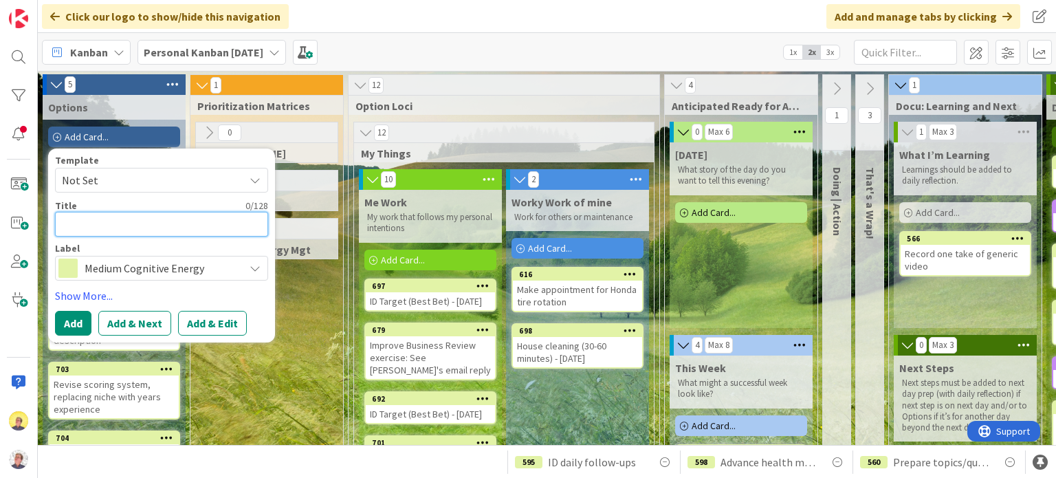
click at [73, 226] on textarea at bounding box center [161, 224] width 213 height 25
paste textarea "Create system within company card for proactive networking"
type textarea "x"
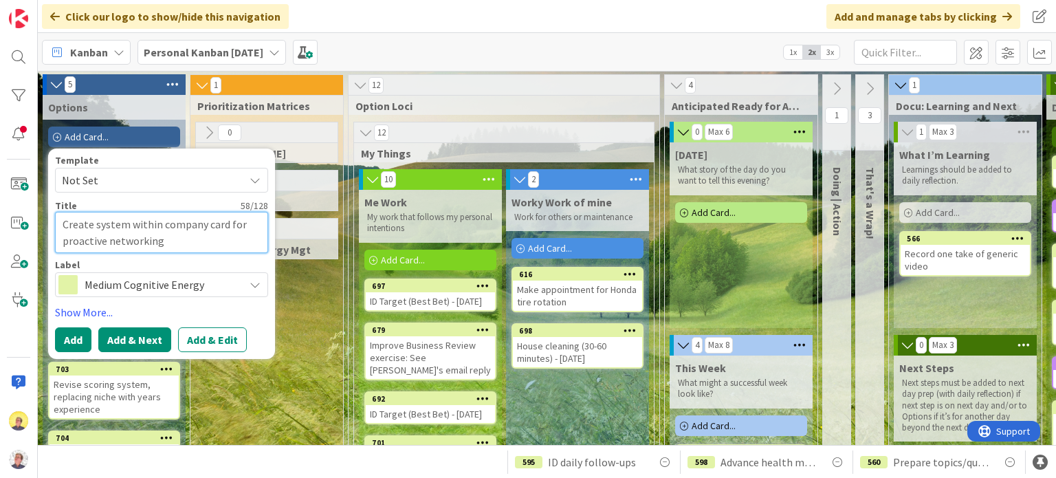
type textarea "Create system within company card for proactive networking"
click at [141, 345] on button "Add & Next" at bounding box center [134, 339] width 73 height 25
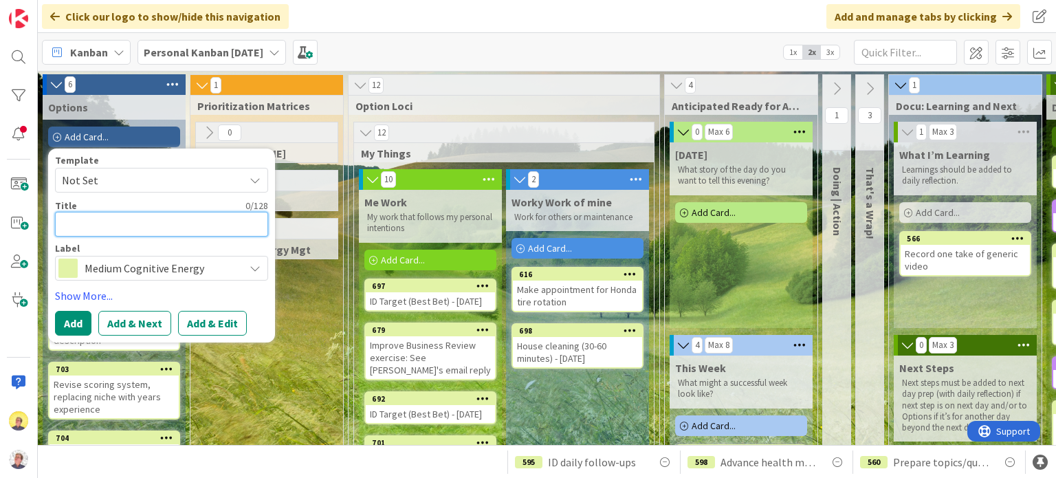
click at [102, 219] on textarea at bounding box center [161, 224] width 213 height 25
paste textarea "Edit template to include only one date of follow up"
type textarea "x"
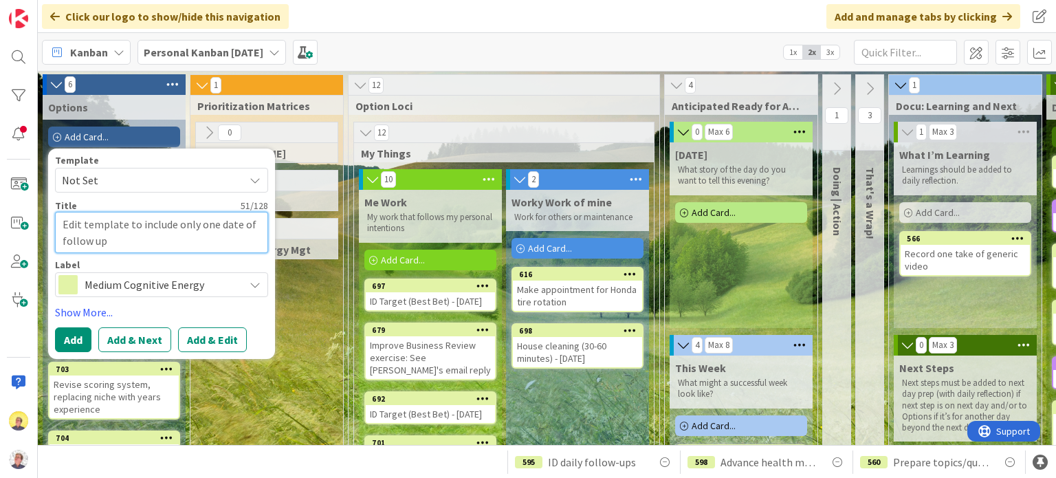
type textarea "Edit template to include only one date of follow up"
click at [138, 286] on span "Medium Cognitive Energy" at bounding box center [161, 284] width 153 height 19
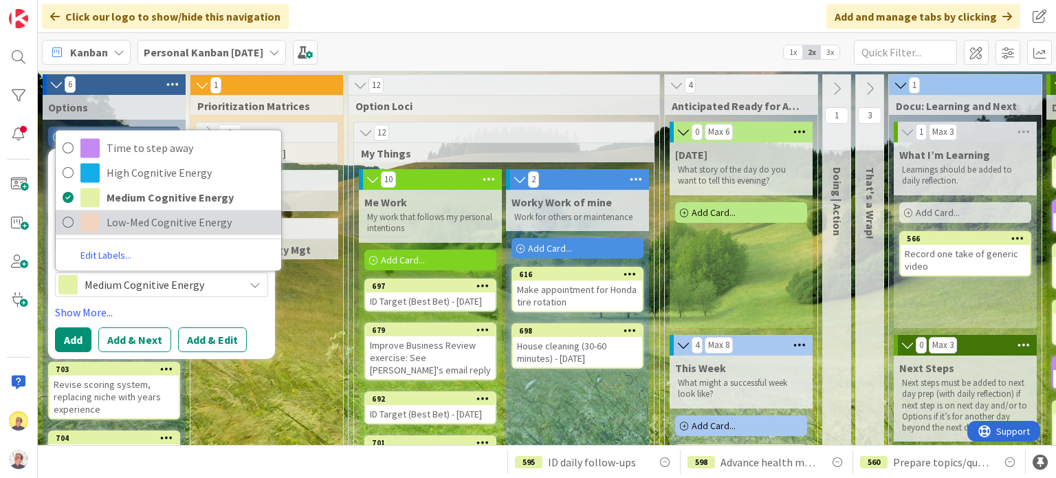
click at [149, 219] on span "Low-Med Cognitive Energy" at bounding box center [191, 222] width 168 height 21
type textarea "x"
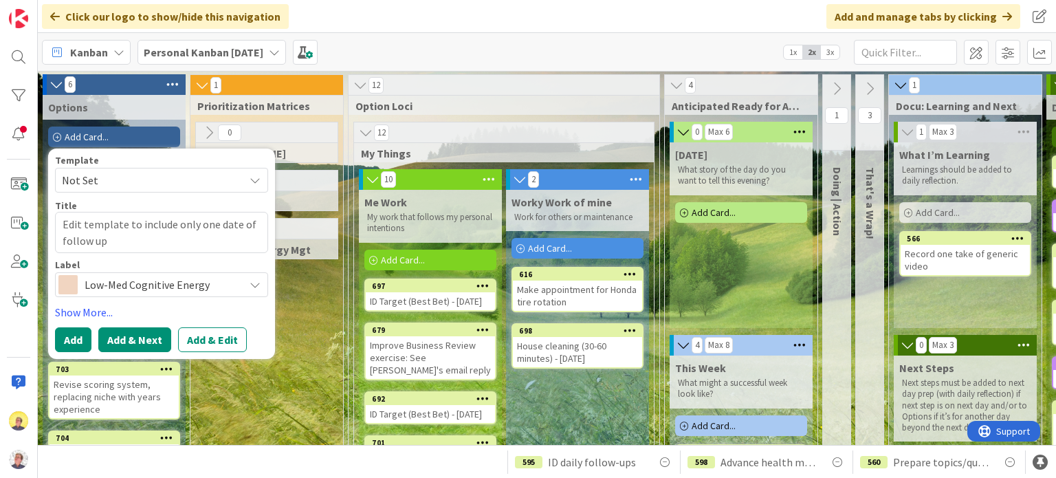
click at [129, 346] on button "Add & Next" at bounding box center [134, 339] width 73 height 25
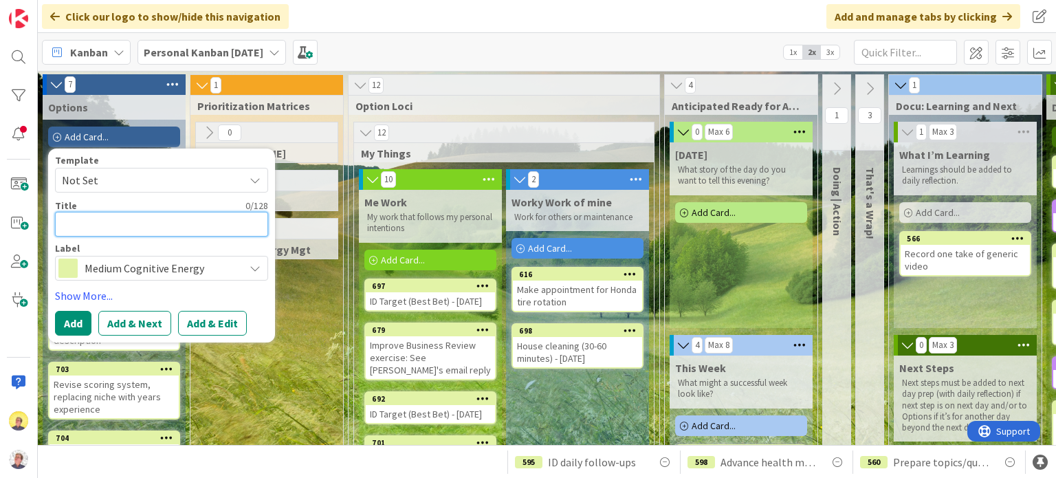
click at [84, 227] on textarea at bounding box center [161, 224] width 213 height 25
paste textarea "Create house cleaning rotation schedule in [GEOGRAPHIC_DATA]"
type textarea "x"
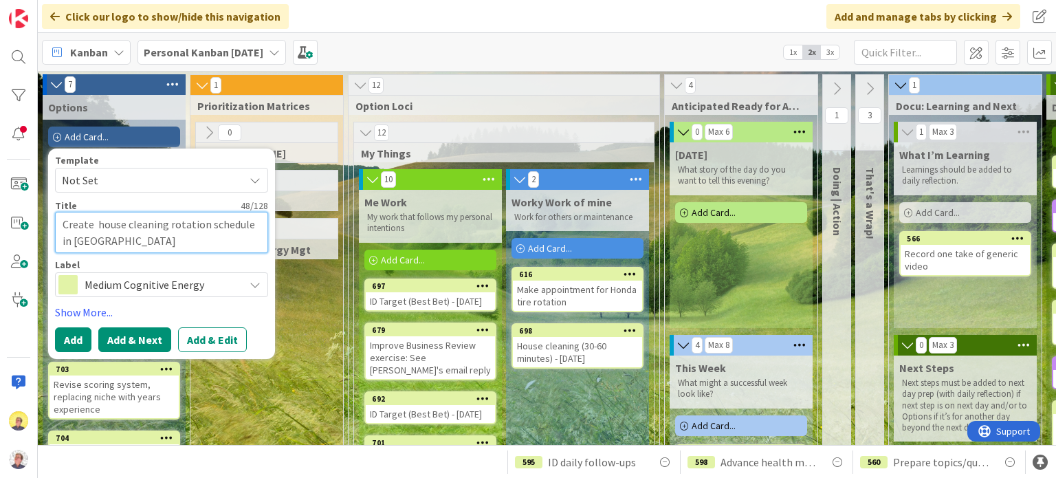
type textarea "Create house cleaning rotation schedule in [GEOGRAPHIC_DATA]"
click at [120, 343] on button "Add & Next" at bounding box center [134, 339] width 73 height 25
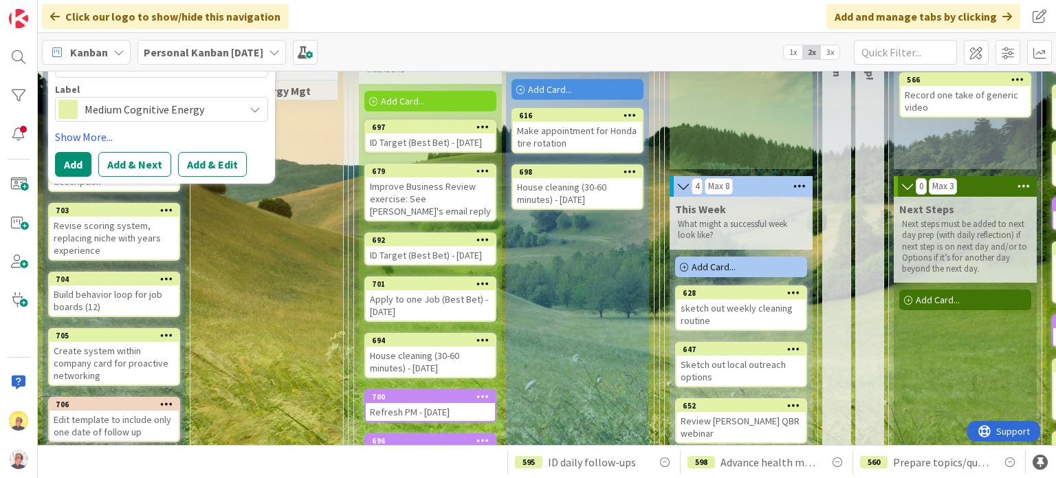
scroll to position [138, 0]
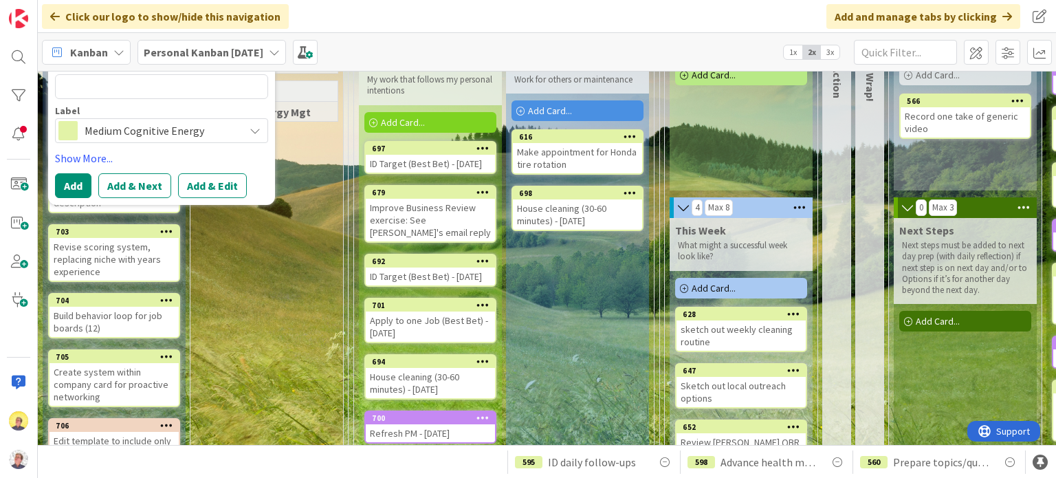
click at [253, 340] on div "0 Eisenhower 0 MoSCoW 1 Cognitive Energy Mgt" at bounding box center [266, 448] width 147 height 929
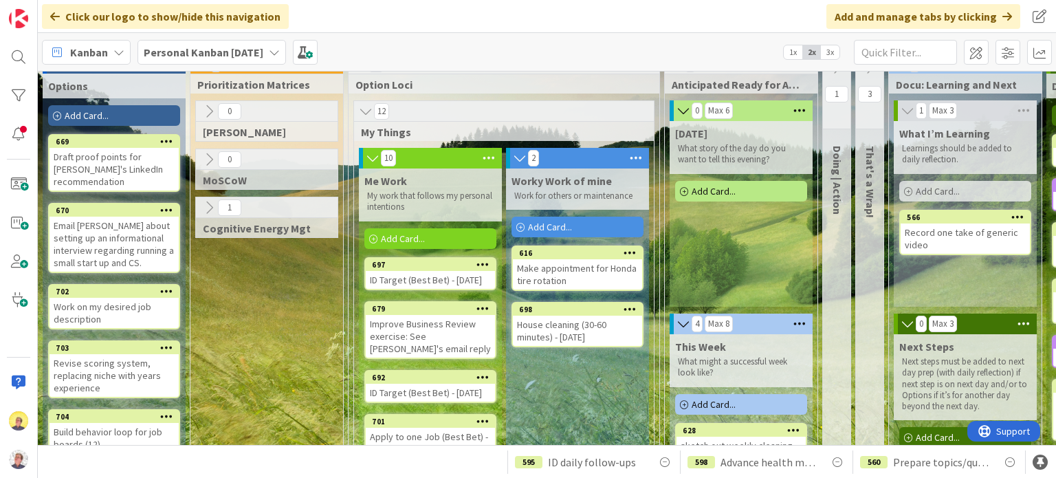
scroll to position [0, 0]
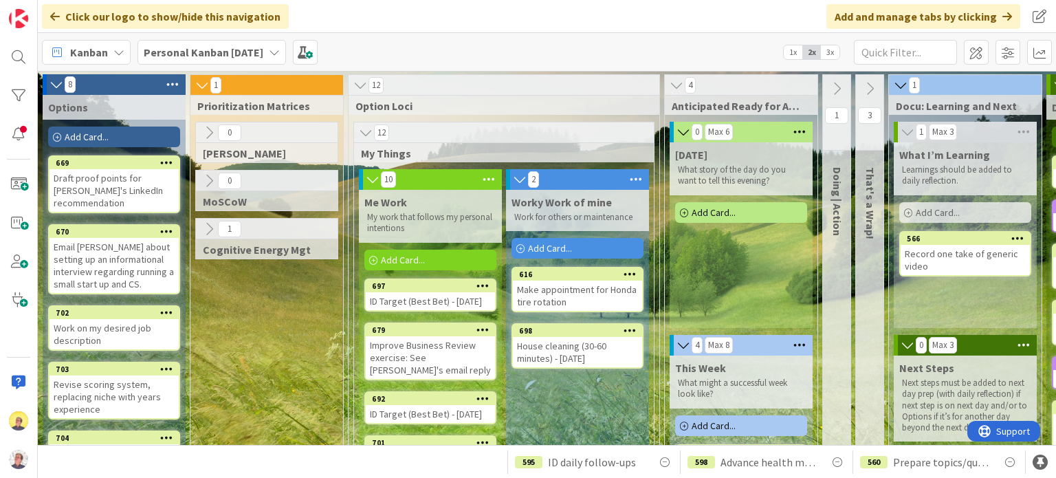
click at [83, 131] on span "Add Card..." at bounding box center [87, 137] width 44 height 12
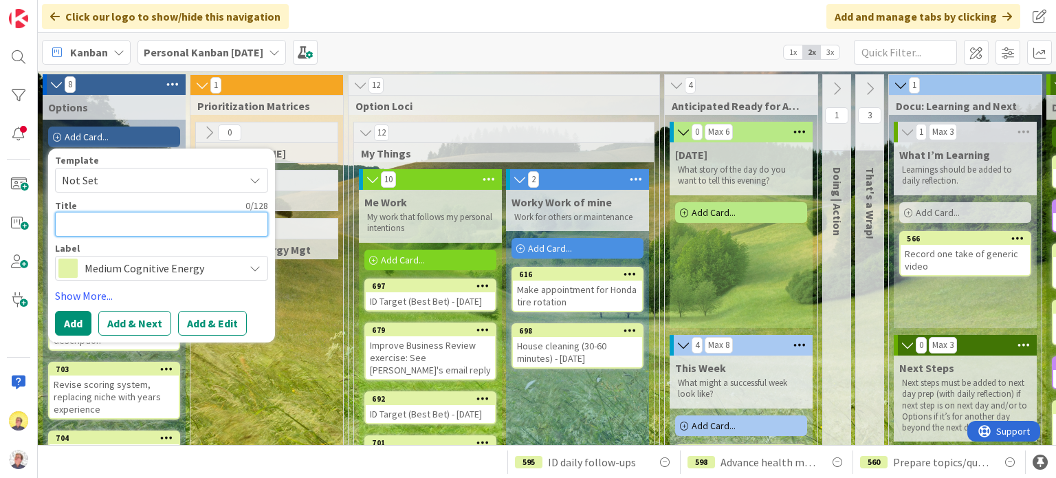
paste textarea "Text [PERSON_NAME] to set up time to chat"
type textarea "x"
type textarea "Text [PERSON_NAME] to set up time to chat"
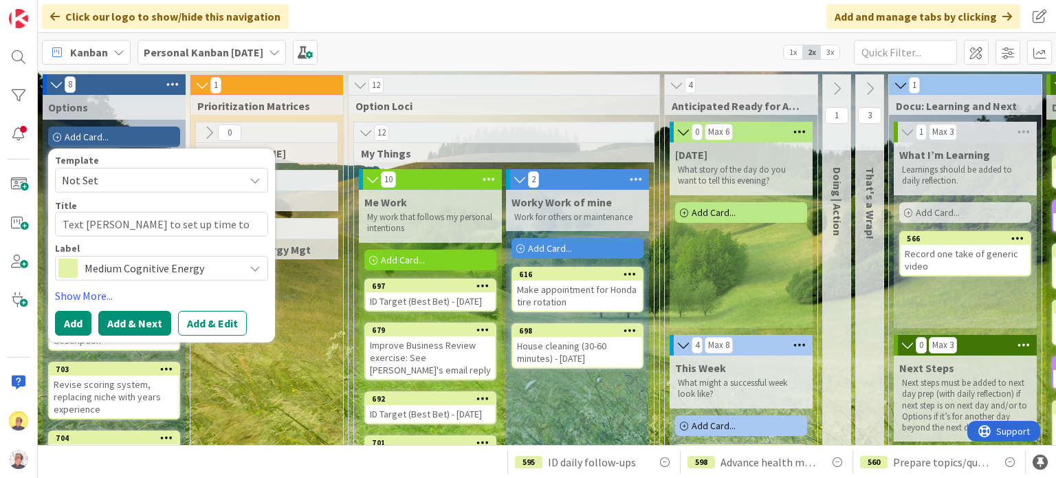
click at [133, 325] on button "Add & Next" at bounding box center [134, 323] width 73 height 25
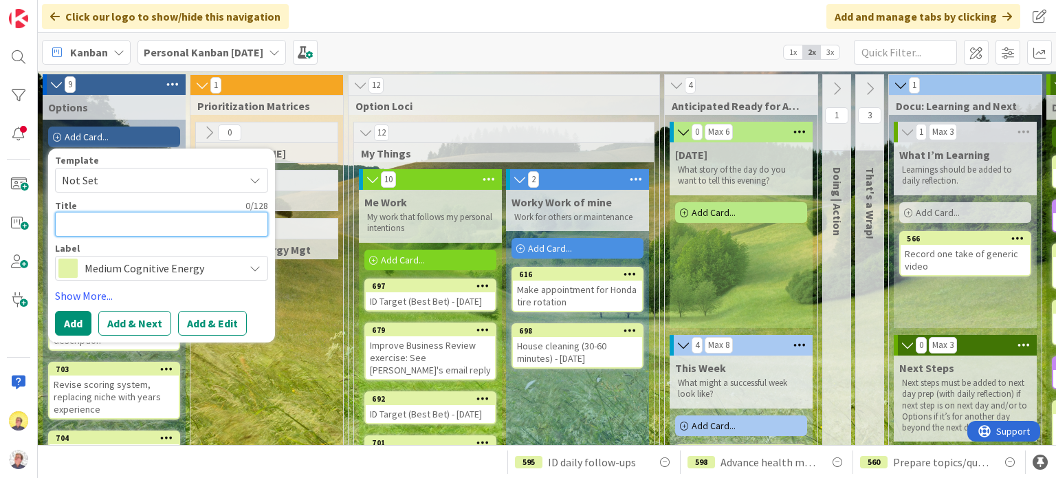
click at [157, 224] on textarea at bounding box center [161, 224] width 213 height 25
paste textarea "Text [PERSON_NAME] to reconnect"
type textarea "x"
type textarea "Text [PERSON_NAME] to reconnect"
click at [74, 318] on button "Add" at bounding box center [73, 323] width 36 height 25
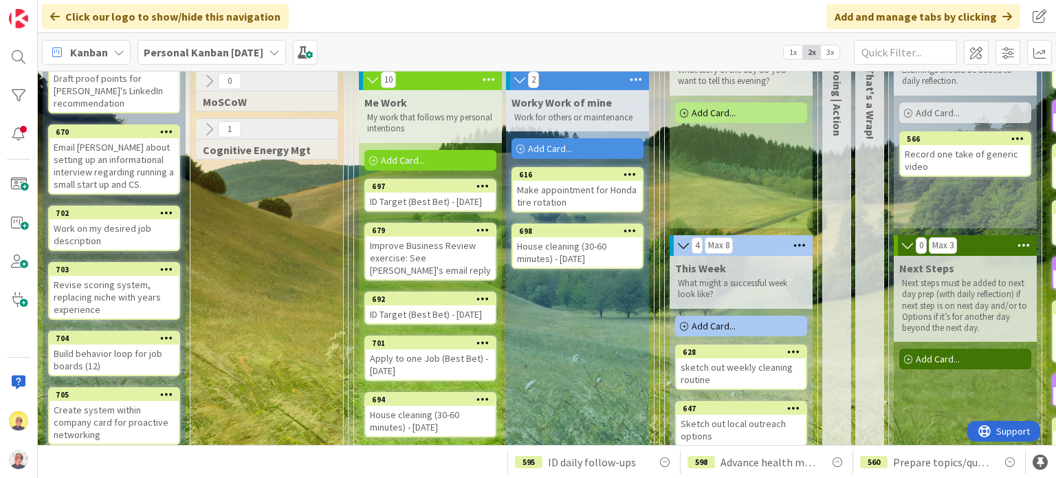
scroll to position [69, 0]
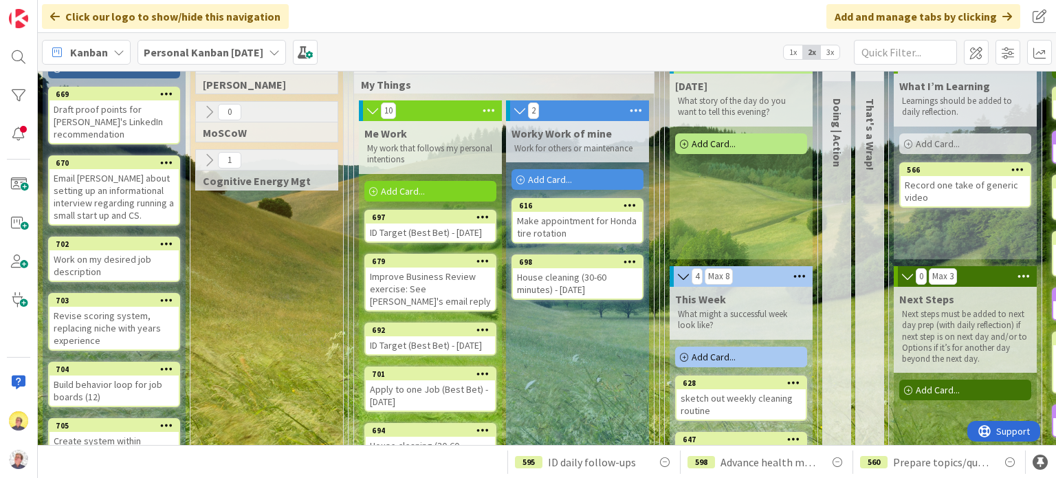
click at [586, 173] on div "Add Card..." at bounding box center [578, 179] width 132 height 21
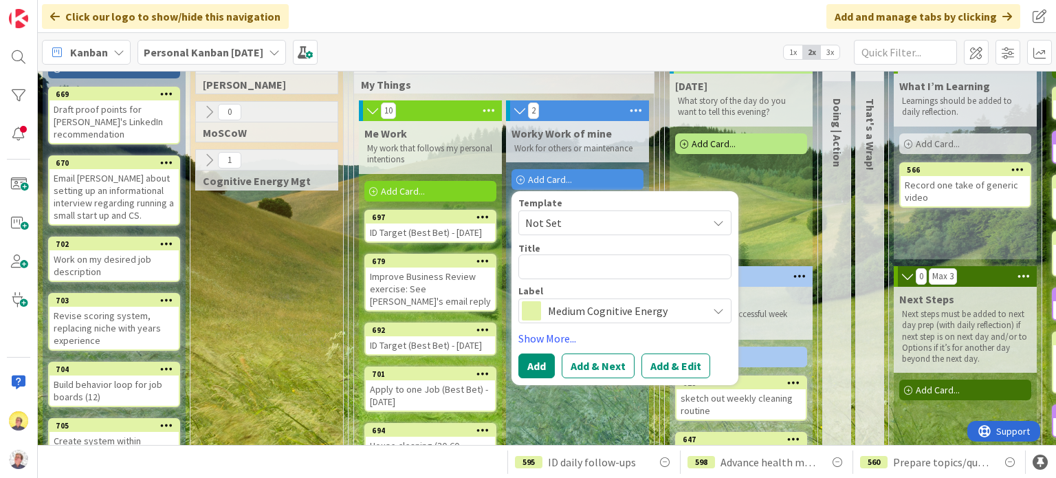
type textarea "x"
type textarea "S"
type textarea "x"
type textarea "Se"
type textarea "x"
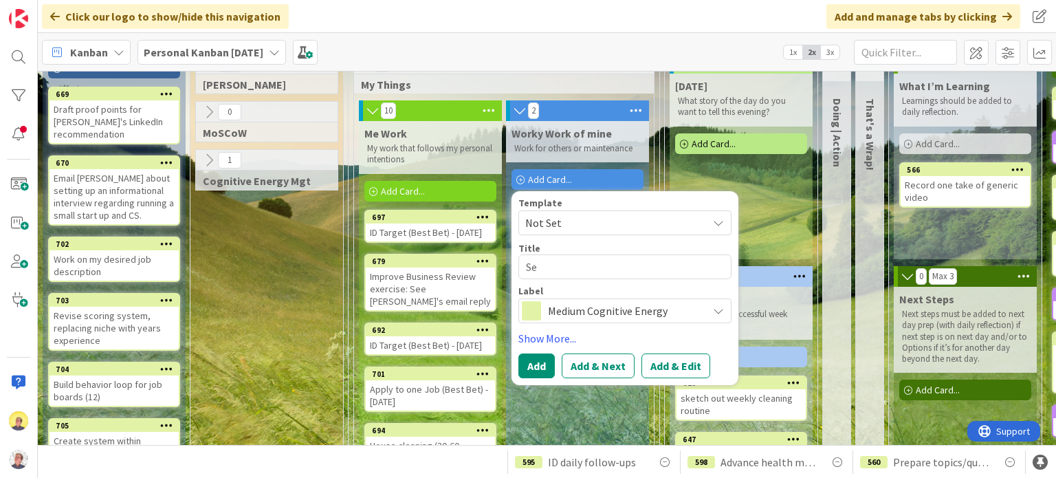
type textarea "Sen"
type textarea "x"
type textarea "Send"
type textarea "x"
type textarea "Send"
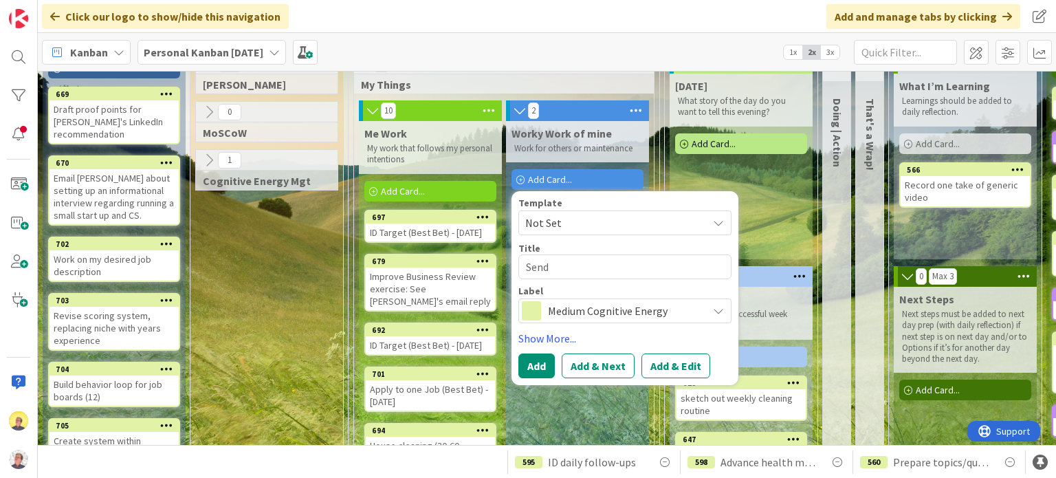
type textarea "x"
type textarea "Send ch"
type textarea "x"
type textarea "Send che"
type textarea "x"
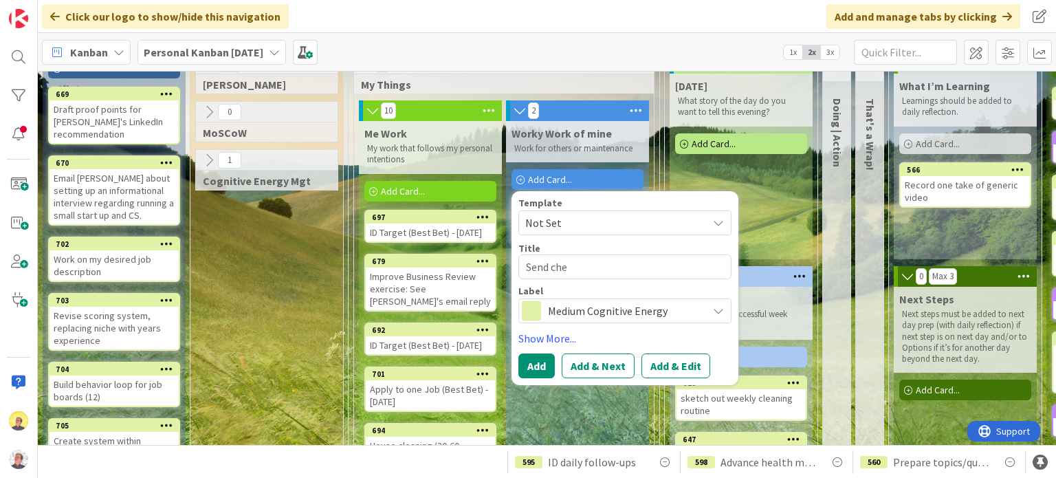
type textarea "Send chec"
type textarea "x"
type textarea "Send check"
type textarea "x"
type textarea "Send check"
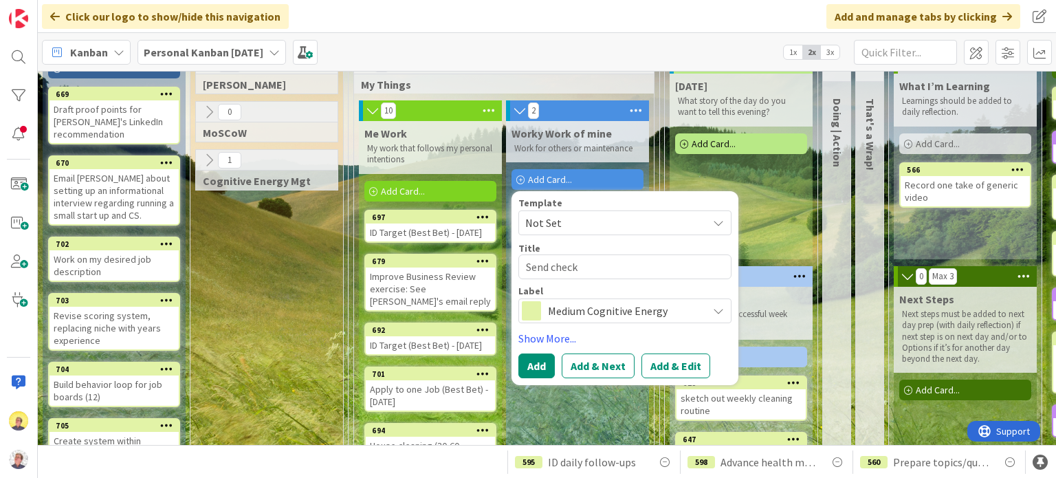
type textarea "x"
type textarea "Send check t"
type textarea "x"
type textarea "Send check t"
type textarea "x"
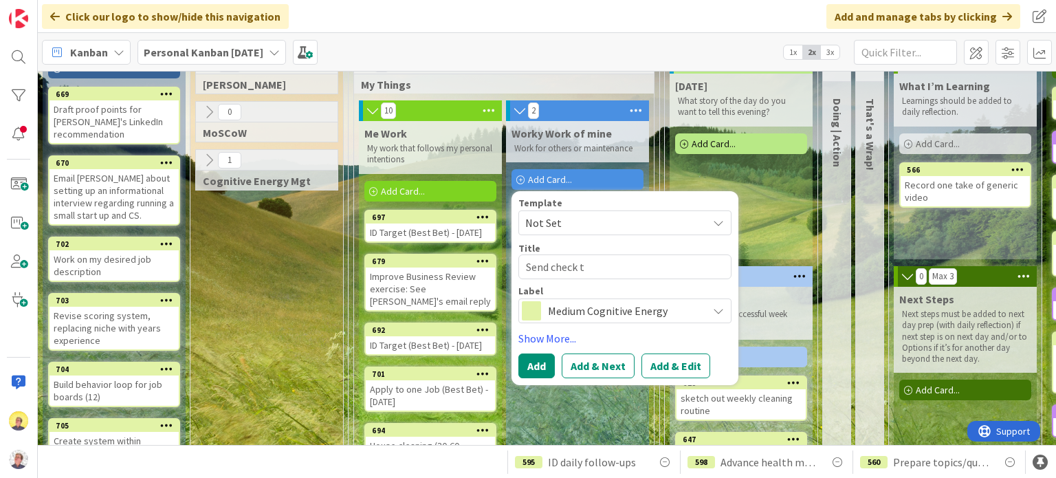
type textarea "Send check t"
type textarea "x"
type textarea "Send check to"
type textarea "x"
type textarea "Send check to"
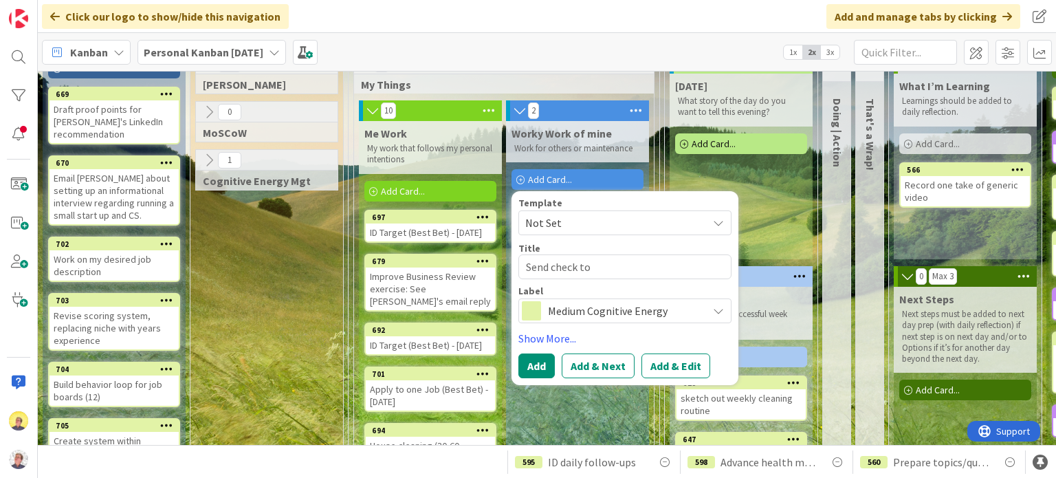
type textarea "x"
type textarea "Send check to S"
type textarea "x"
type textarea "Send check to Su"
type textarea "x"
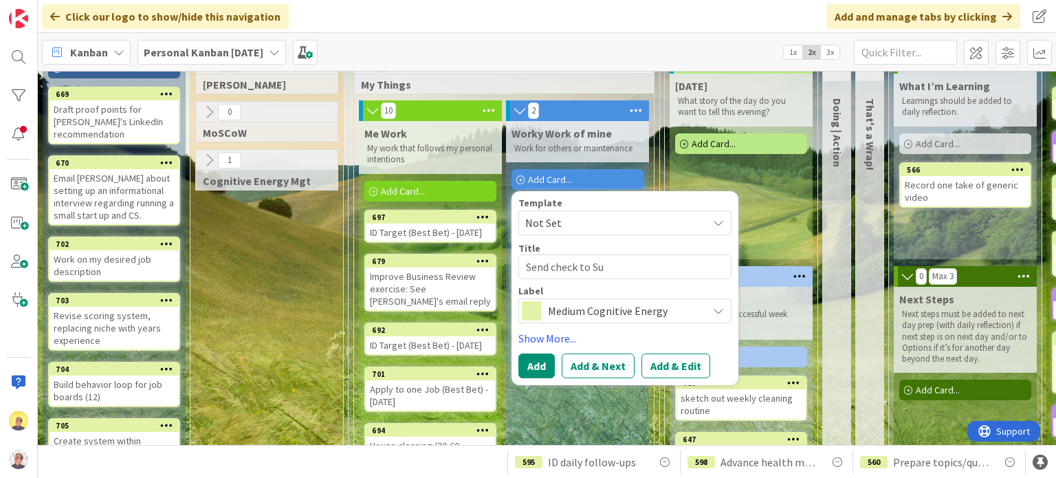
type textarea "Send check to Sum"
type textarea "x"
type textarea "Send check to Summ"
type textarea "x"
type textarea "Send check to Summe"
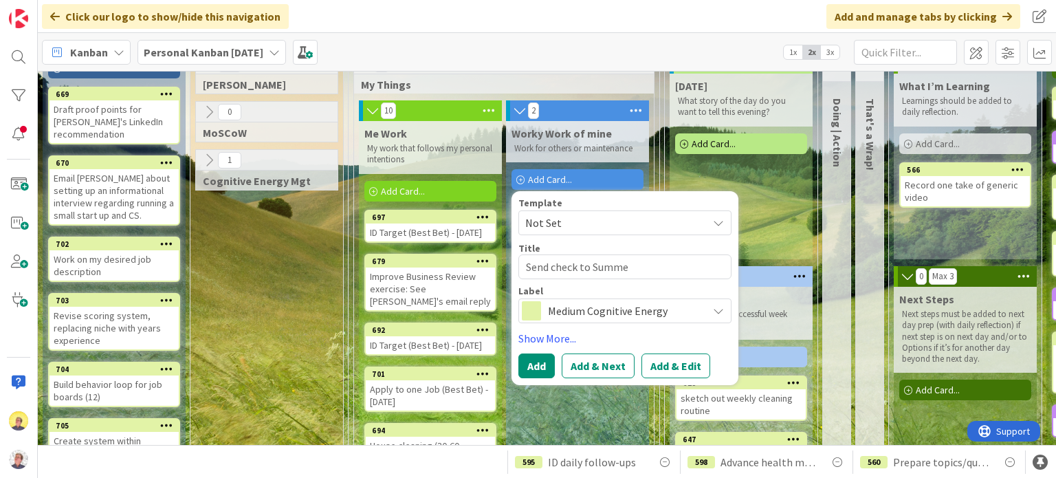
type textarea "x"
type textarea "Send check to Summer"
type textarea "x"
type textarea "Send check to Summer"
type textarea "x"
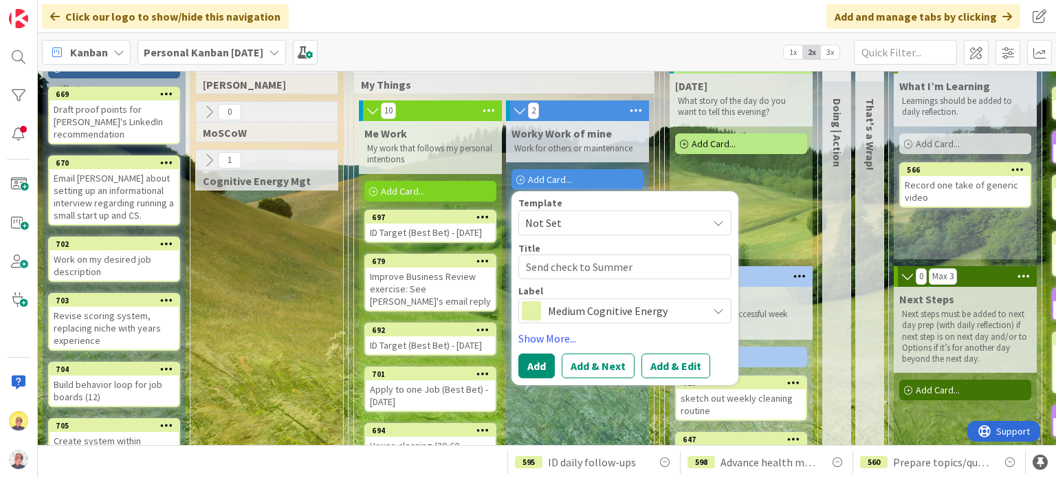
type textarea "Send check to Summer"
type textarea "x"
type textarea "Send check to Summerw"
type textarea "x"
type textarea "Send check to Summerwo"
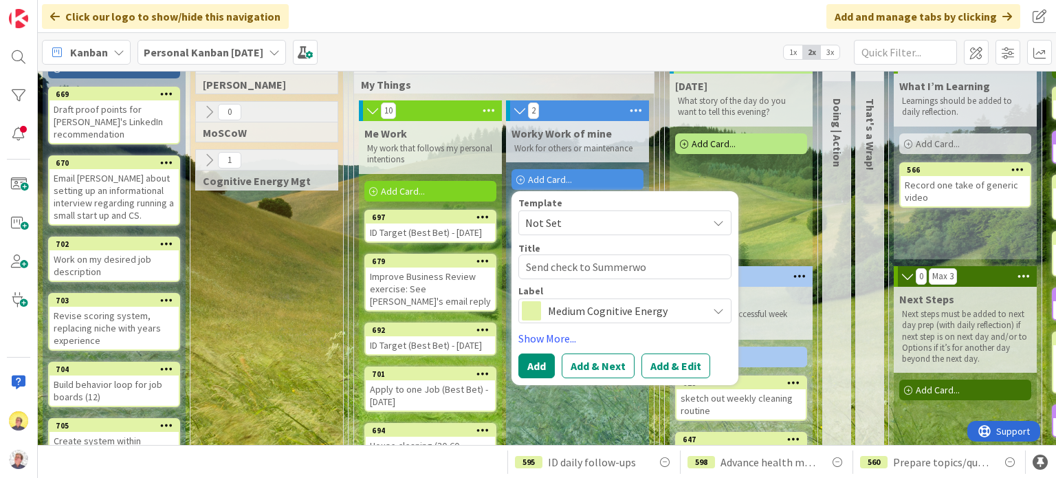
type textarea "x"
type textarea "Send check to Summerwoo"
type textarea "x"
type textarea "Send check to [GEOGRAPHIC_DATA]"
click at [661, 369] on button "Add & Edit" at bounding box center [676, 366] width 69 height 25
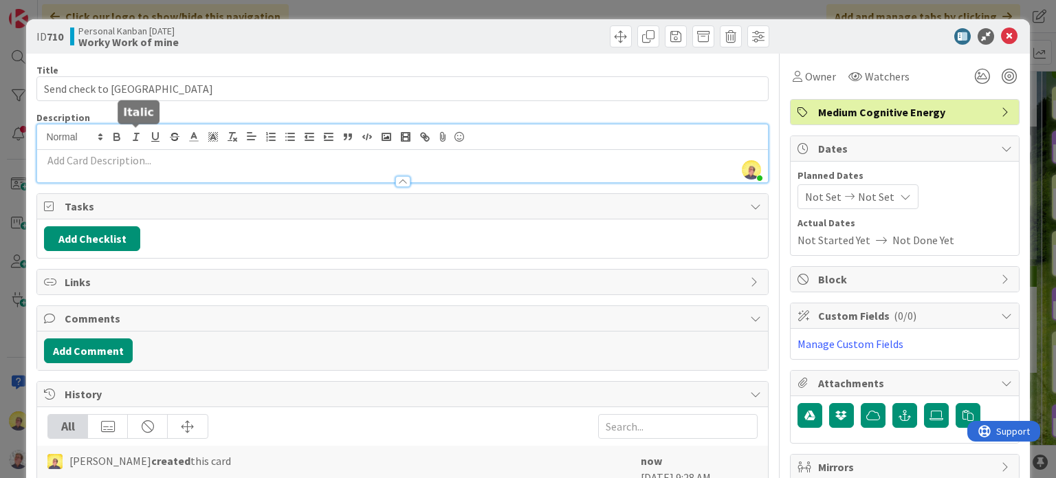
click at [130, 138] on div "[PERSON_NAME] just joined" at bounding box center [402, 153] width 730 height 58
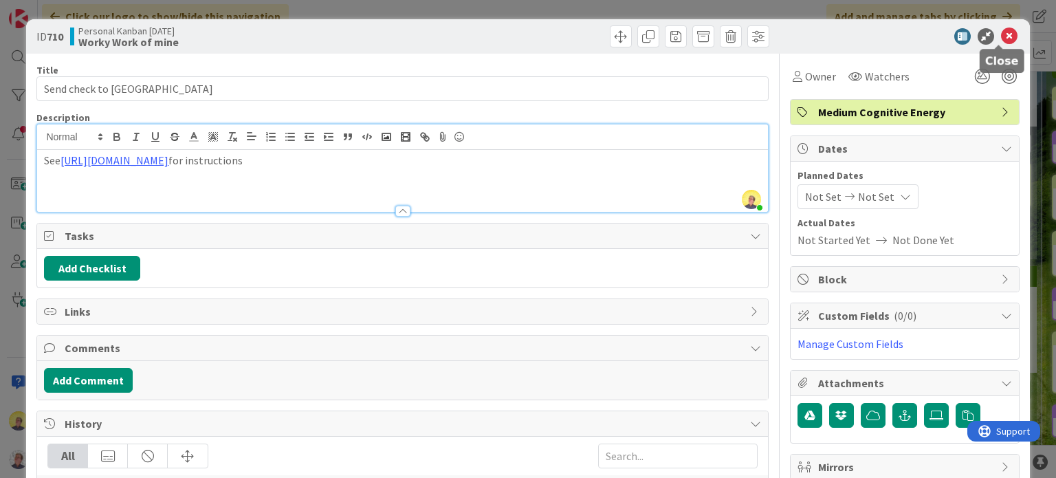
click at [1001, 36] on icon at bounding box center [1009, 36] width 17 height 17
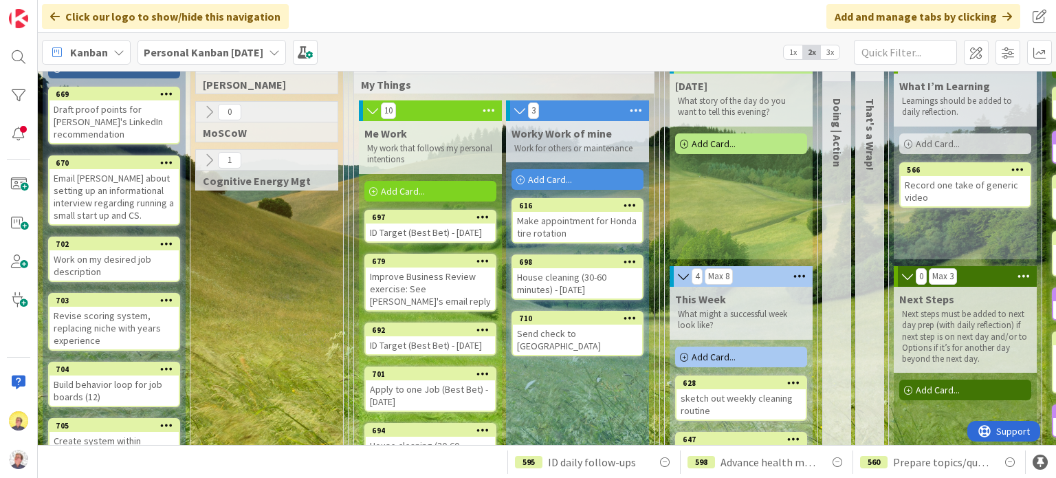
click at [429, 193] on div "Add Card..." at bounding box center [431, 191] width 132 height 21
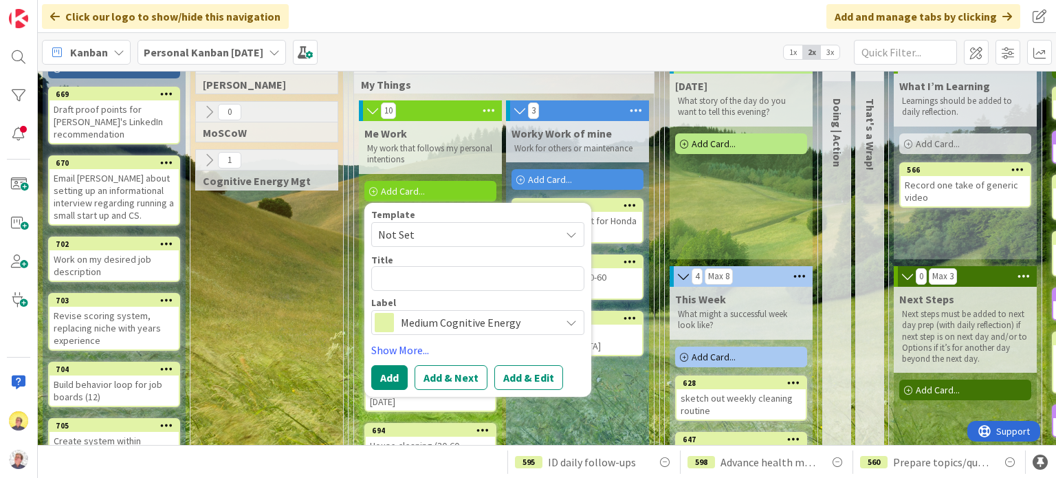
click at [613, 394] on div "Worky Work of mine Work for others or maintenance Add Card... Template Not Set …" at bounding box center [577, 410] width 143 height 578
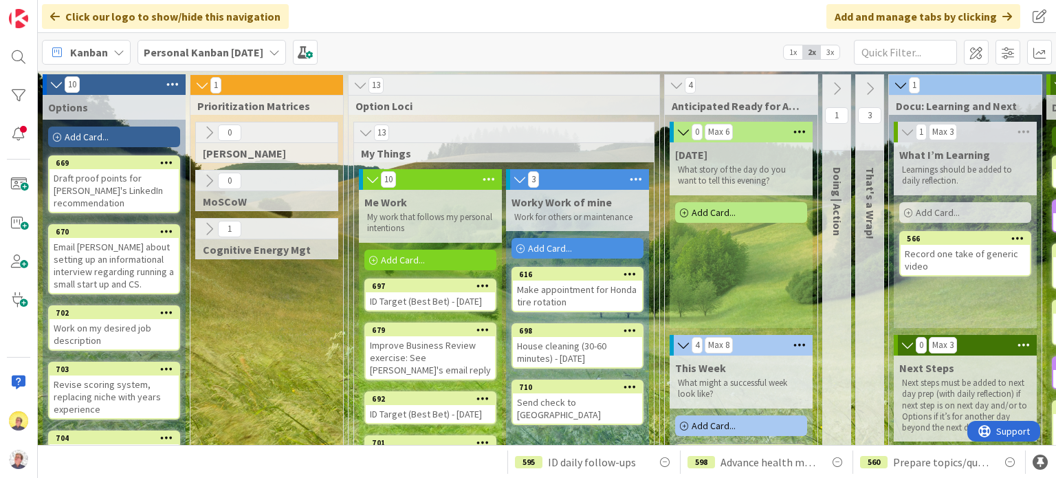
click at [677, 86] on icon at bounding box center [676, 85] width 15 height 14
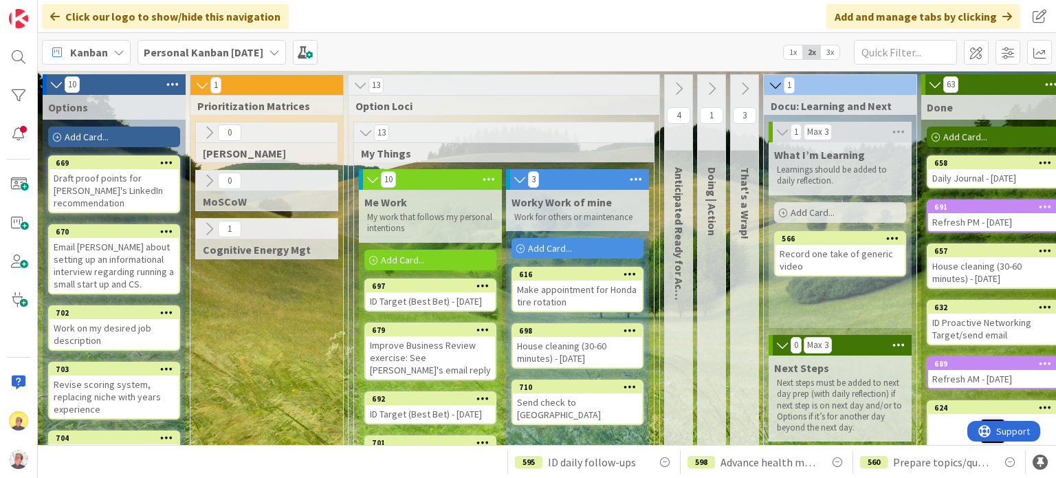
click at [682, 94] on icon at bounding box center [678, 88] width 15 height 15
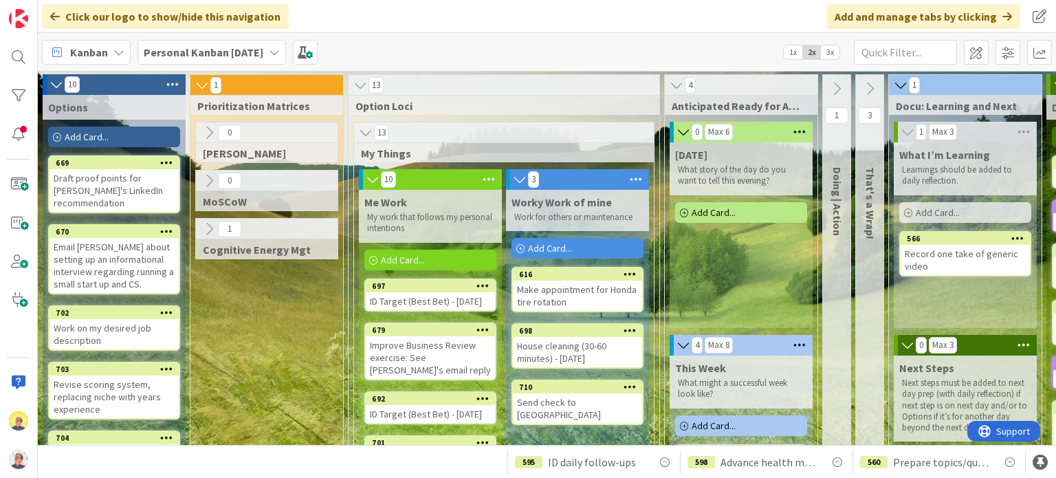
click at [841, 90] on icon at bounding box center [836, 88] width 15 height 15
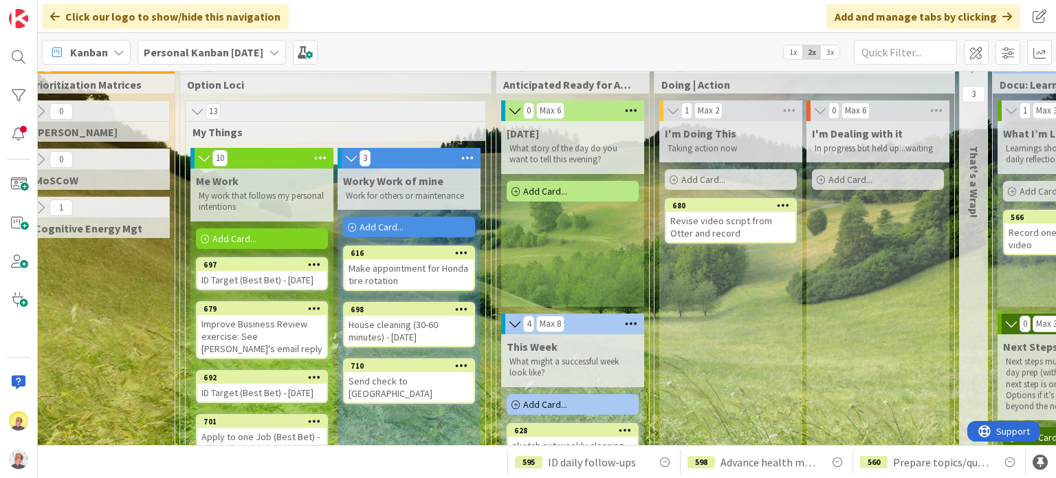
scroll to position [0, 169]
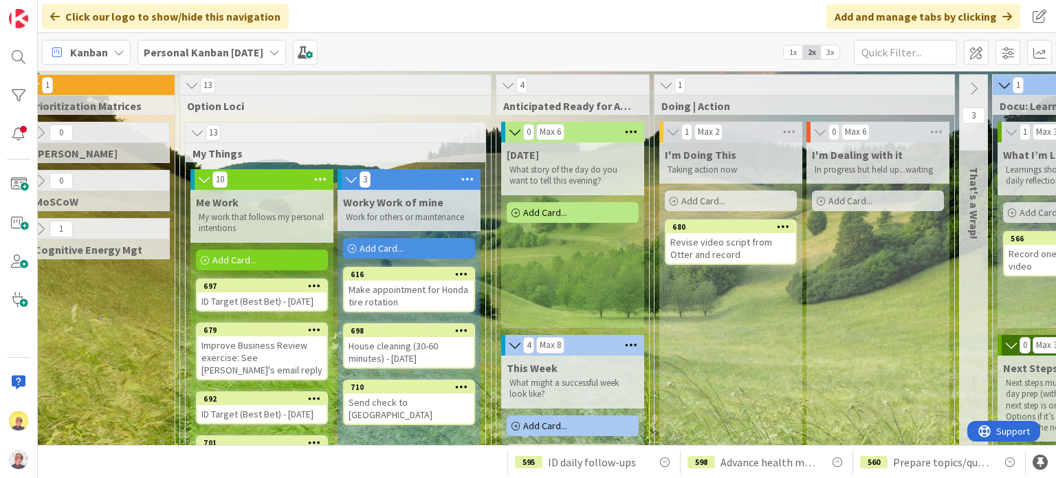
click at [971, 85] on icon at bounding box center [973, 88] width 15 height 15
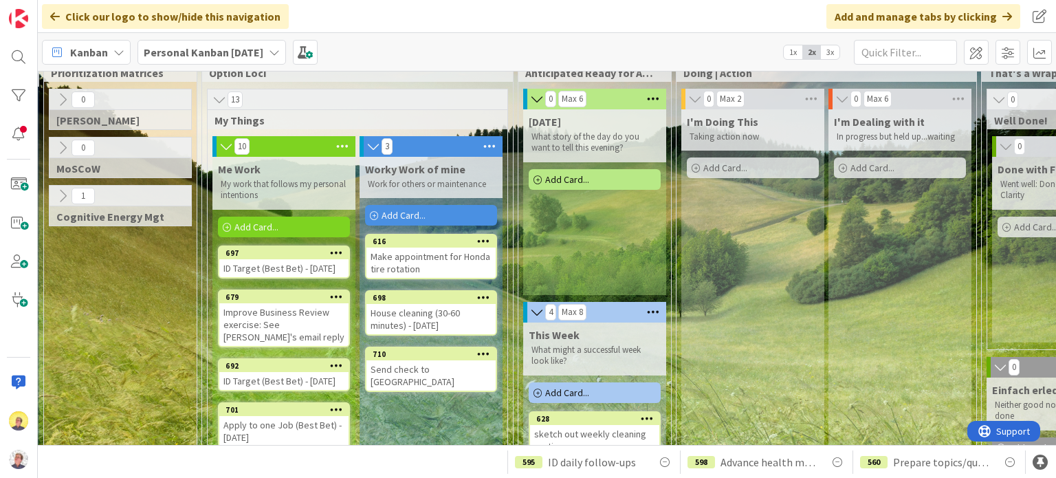
scroll to position [0, 146]
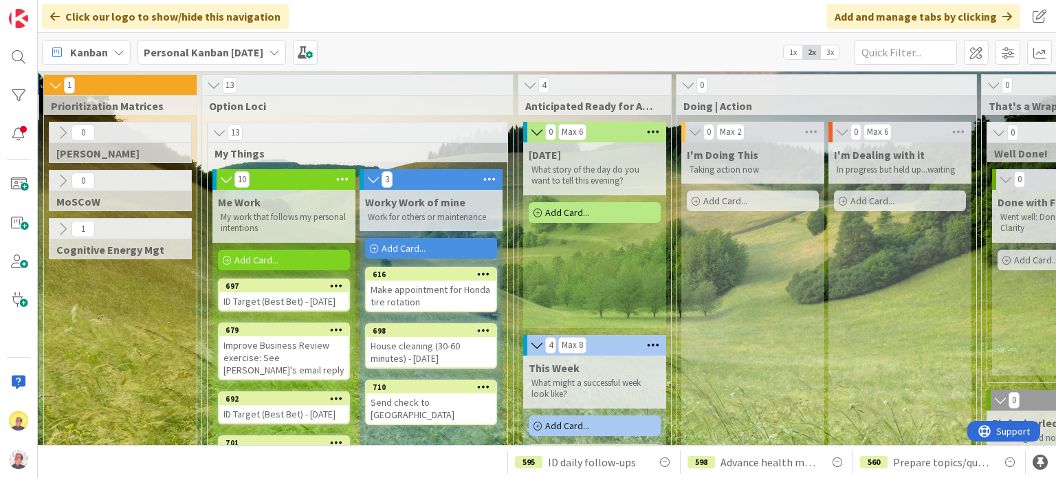
click at [597, 211] on div "Add Card..." at bounding box center [595, 212] width 132 height 21
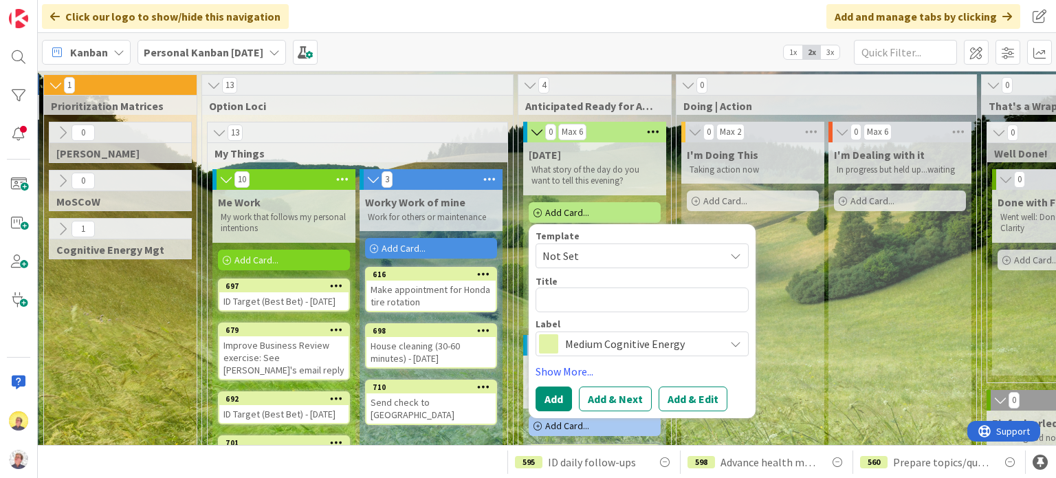
type textarea "x"
type textarea "M"
type textarea "x"
type textarea "Mo"
type textarea "x"
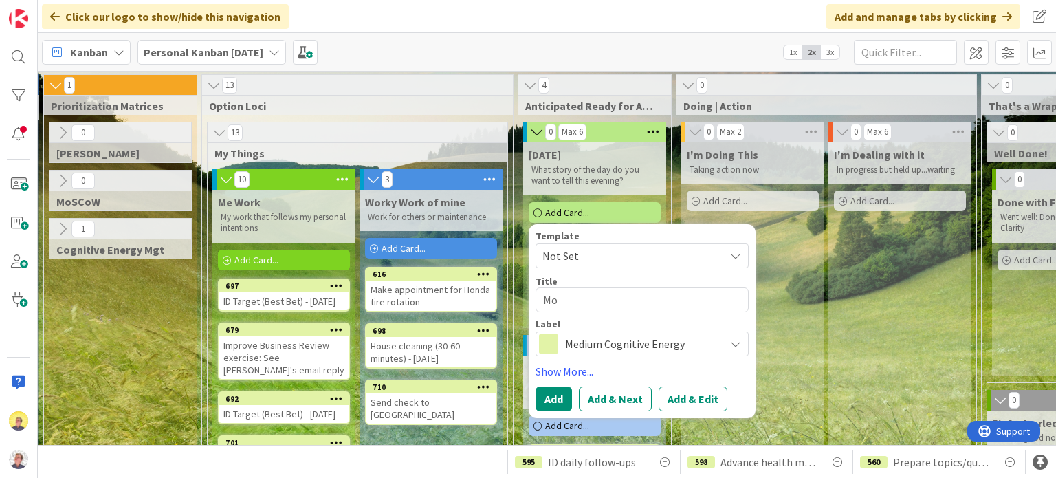
type textarea "Mon"
type textarea "x"
type textarea "Mond"
type textarea "x"
type textarea "[PERSON_NAME]"
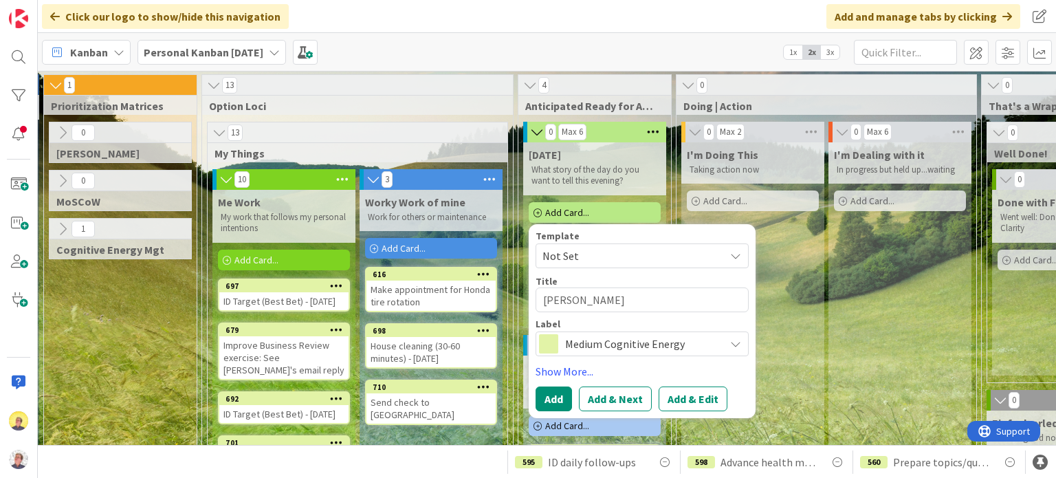
type textarea "x"
type textarea "[DATE]"
type textarea "x"
type textarea "[DATE]"
type textarea "x"
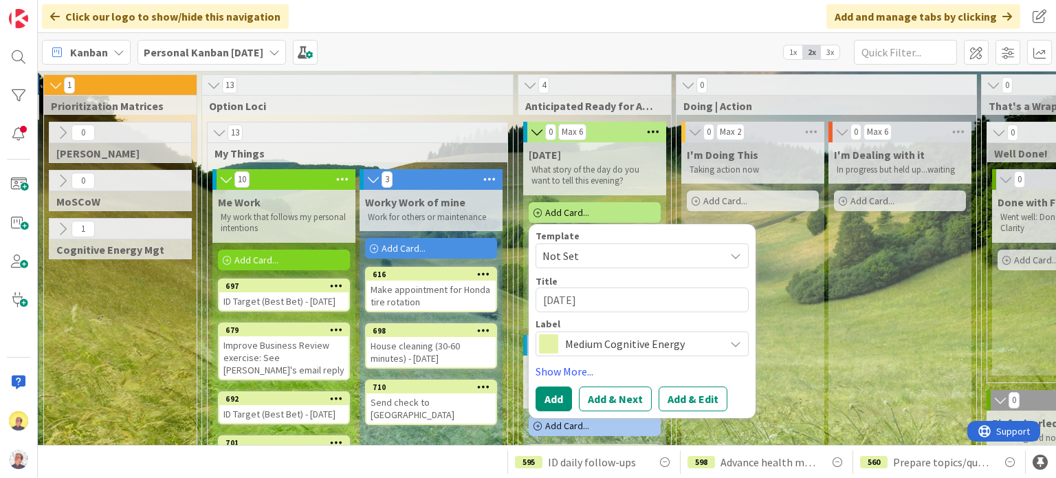
type textarea "[DATE] K"
type textarea "x"
type textarea "[DATE] Ki"
type textarea "x"
type textarea "[DATE] Kic"
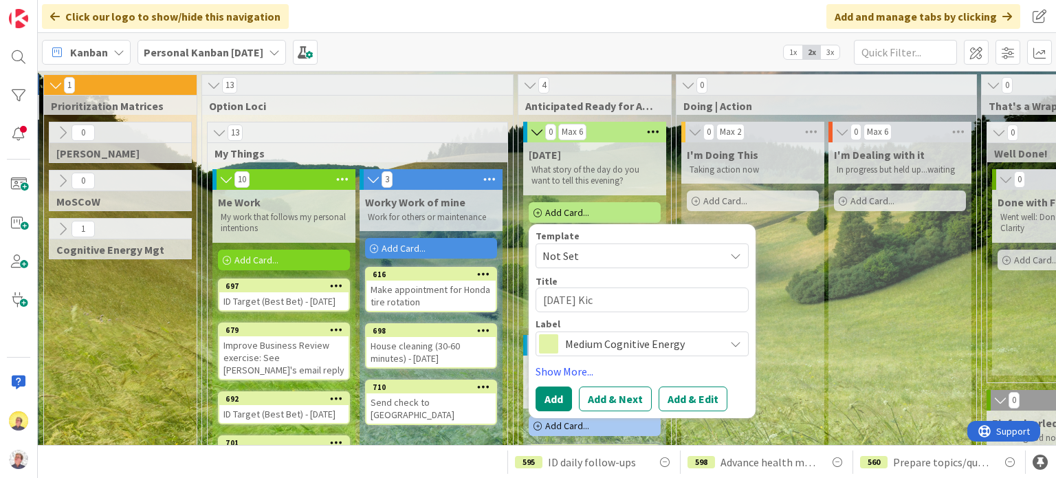
type textarea "x"
type textarea "[DATE] Kick"
type textarea "x"
type textarea "[DATE] Kicko"
type textarea "x"
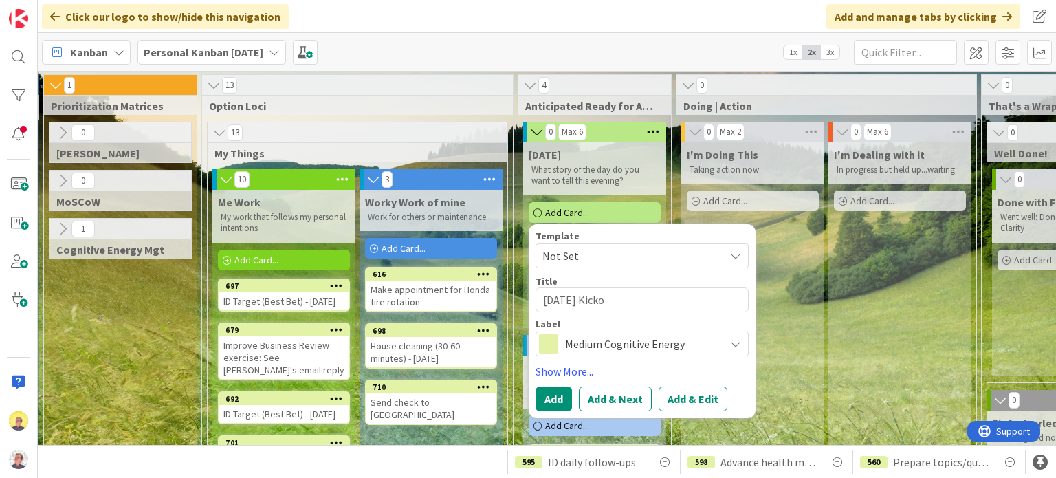
type textarea "[DATE] Kickof"
type textarea "x"
type textarea "[DATE] Kickoff"
type textarea "x"
type textarea "[DATE] Kickoff"
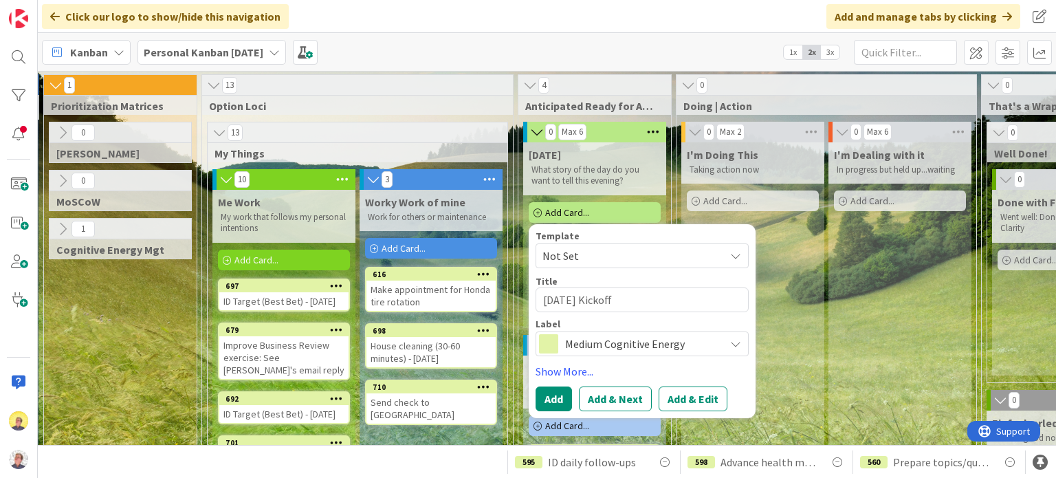
type textarea "x"
type textarea "[DATE] Kickoff M"
type textarea "x"
type textarea "[DATE] Kickoff Mt"
type textarea "x"
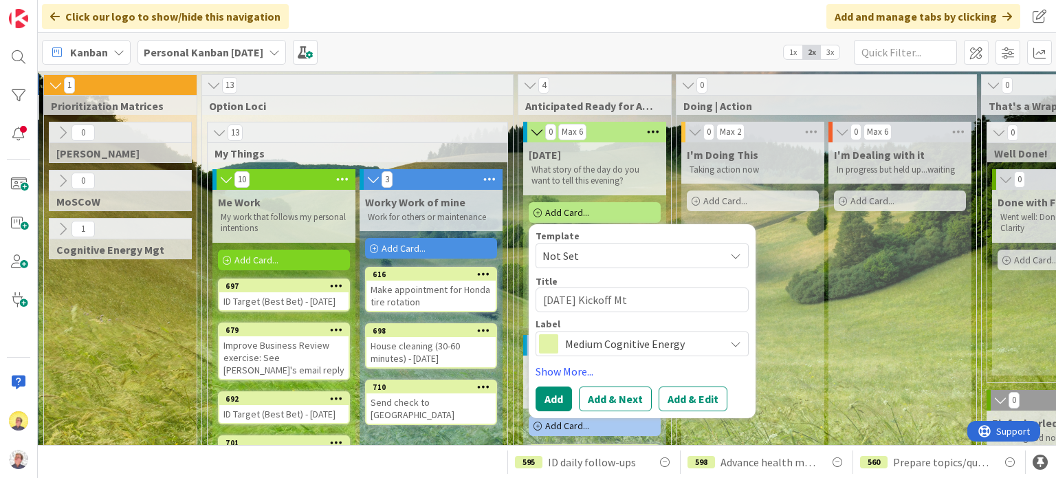
type textarea "[DATE] Kickoff Mtg"
type textarea "x"
type textarea "[DATE] Kickoff Mtg"
type textarea "x"
type textarea "[DATE] Kickoff Mtg w"
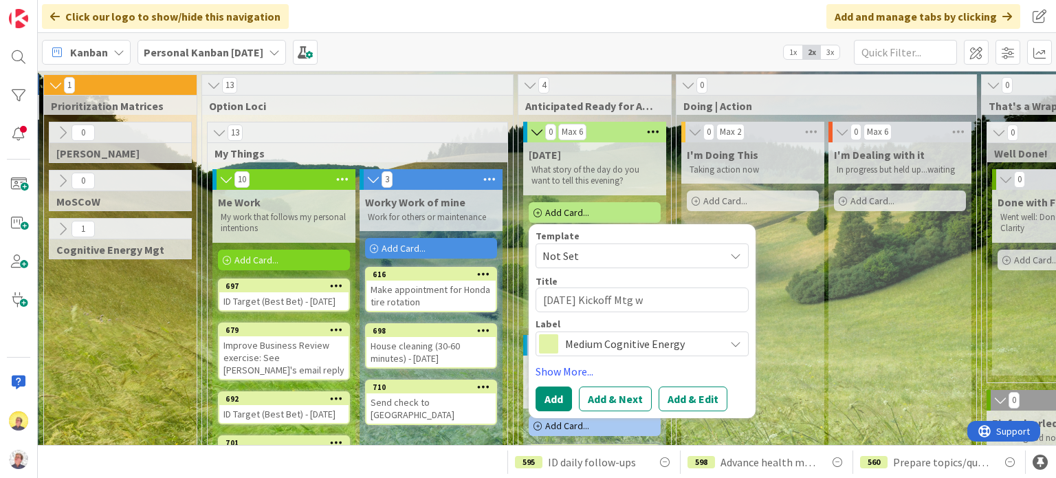
type textarea "x"
type textarea "[DATE] Kickoff Mtg wih"
type textarea "x"
type textarea "[DATE] Kickoff Mtg wiht"
type textarea "x"
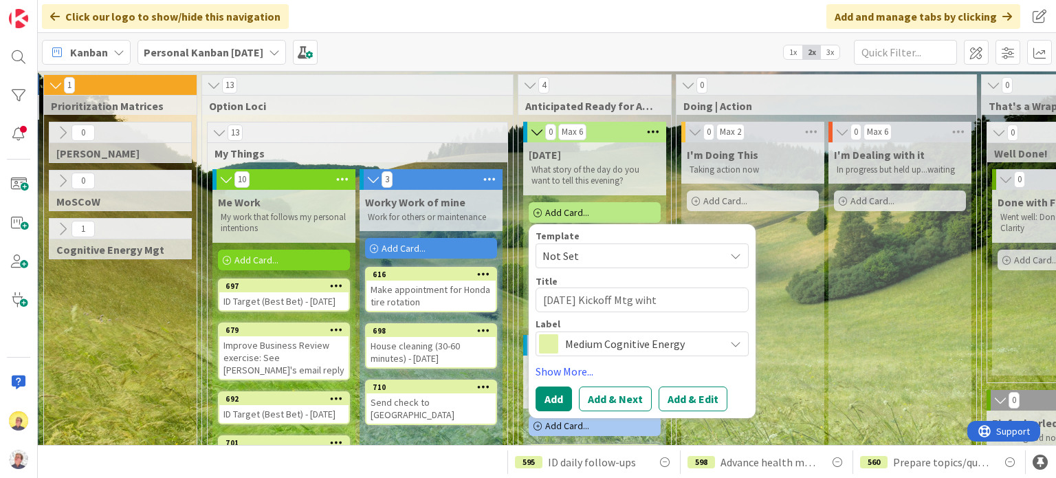
type textarea "[DATE] Kickoff Mtg wiht"
type textarea "x"
type textarea "[DATE] Kickoff Mtg wiht O"
click at [552, 389] on button "Add" at bounding box center [554, 399] width 36 height 25
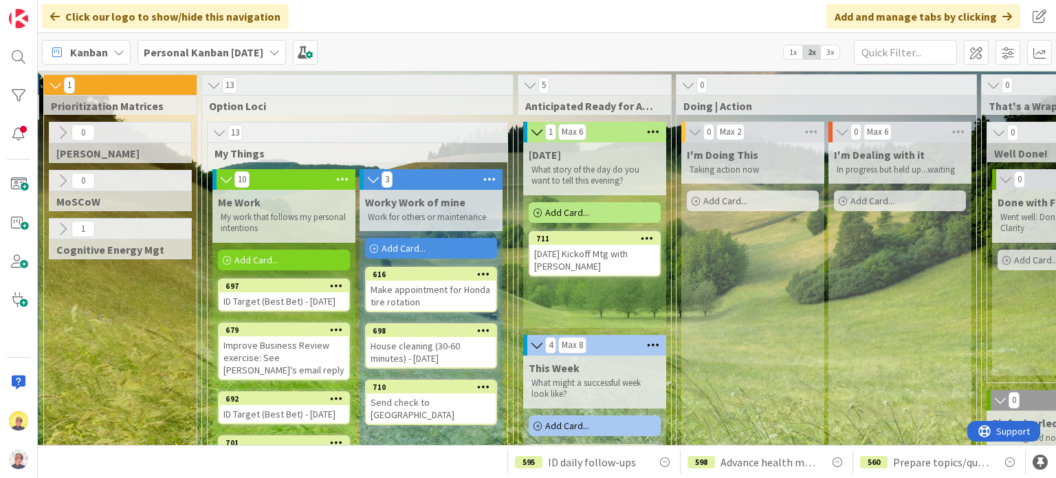
click at [613, 211] on div "Add Card..." at bounding box center [595, 212] width 132 height 21
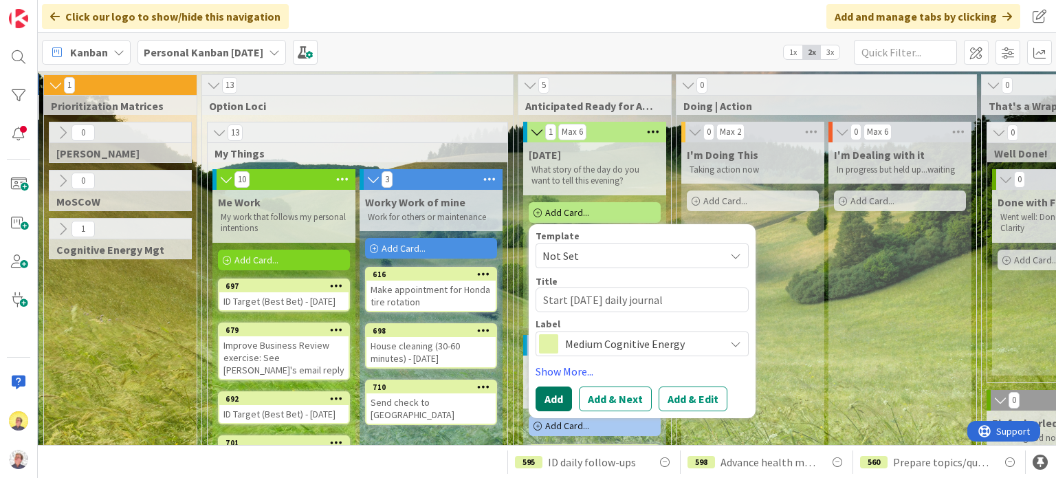
click at [554, 395] on button "Add" at bounding box center [554, 399] width 36 height 25
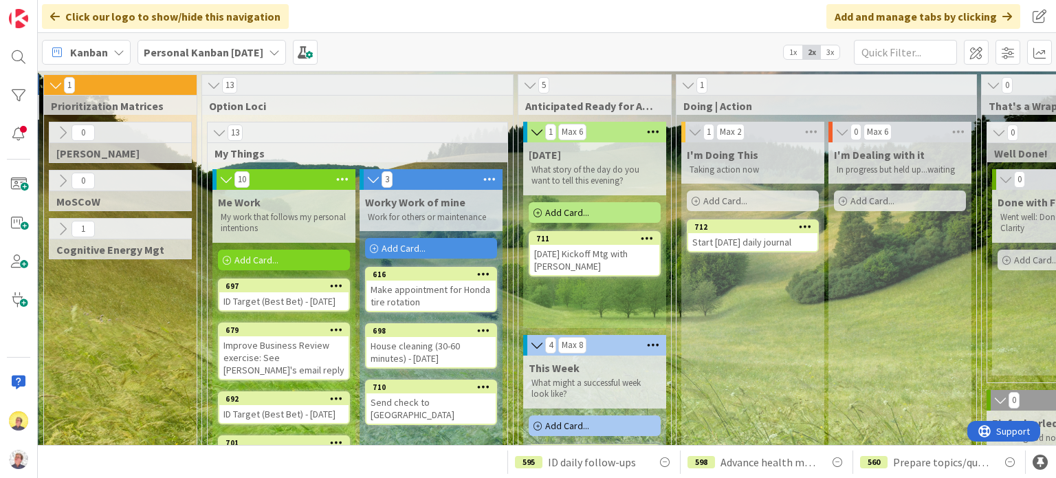
click at [734, 202] on span "Add Card..." at bounding box center [726, 201] width 44 height 12
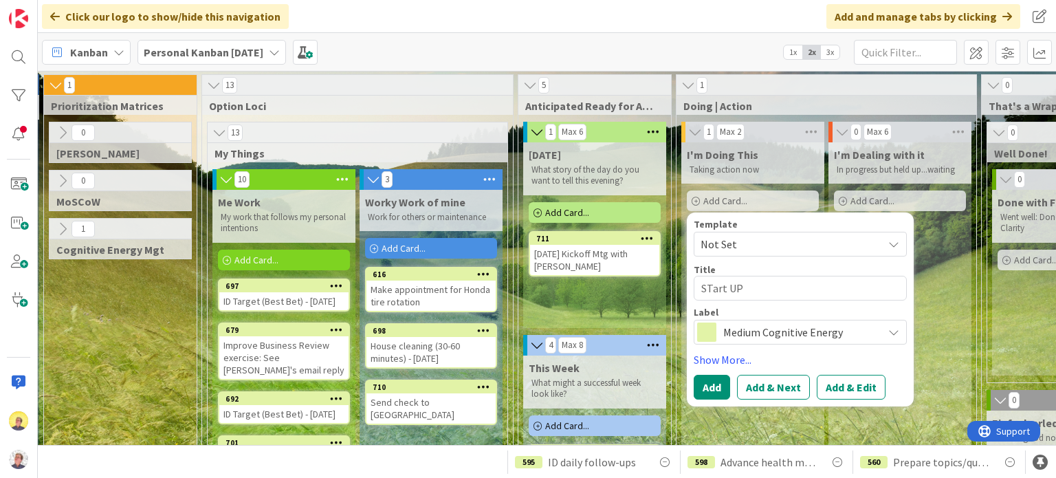
click at [709, 286] on textarea "STart UP" at bounding box center [800, 288] width 213 height 25
click at [718, 389] on button "Add" at bounding box center [712, 387] width 36 height 25
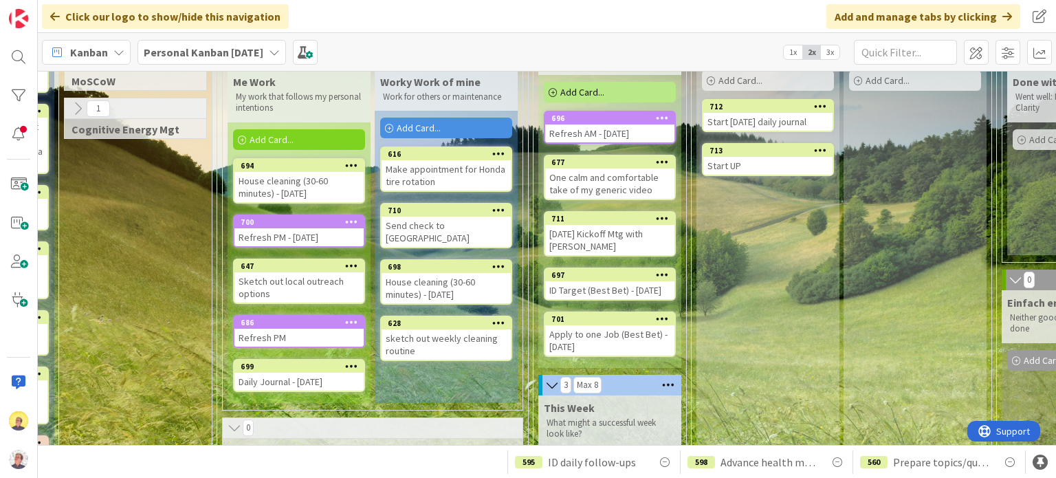
scroll to position [99, 131]
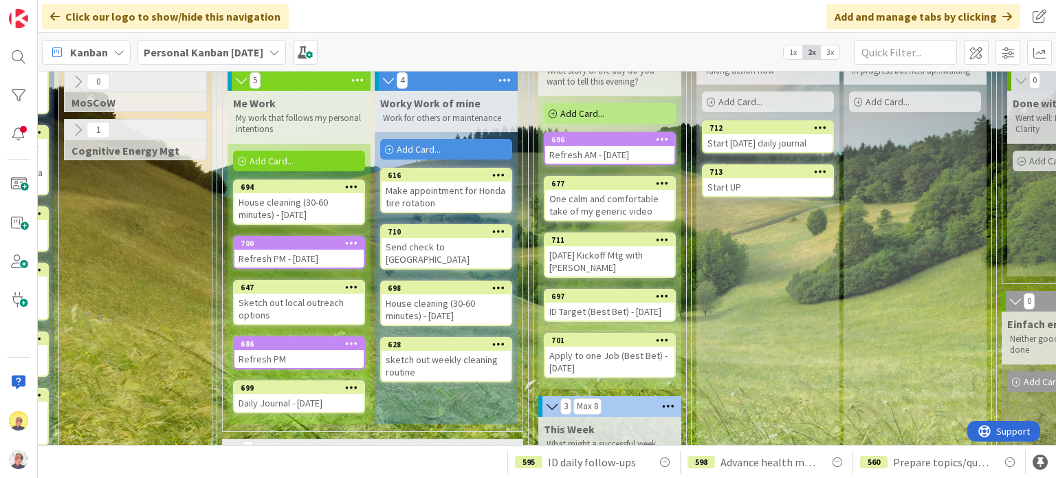
click at [352, 342] on icon at bounding box center [351, 343] width 13 height 10
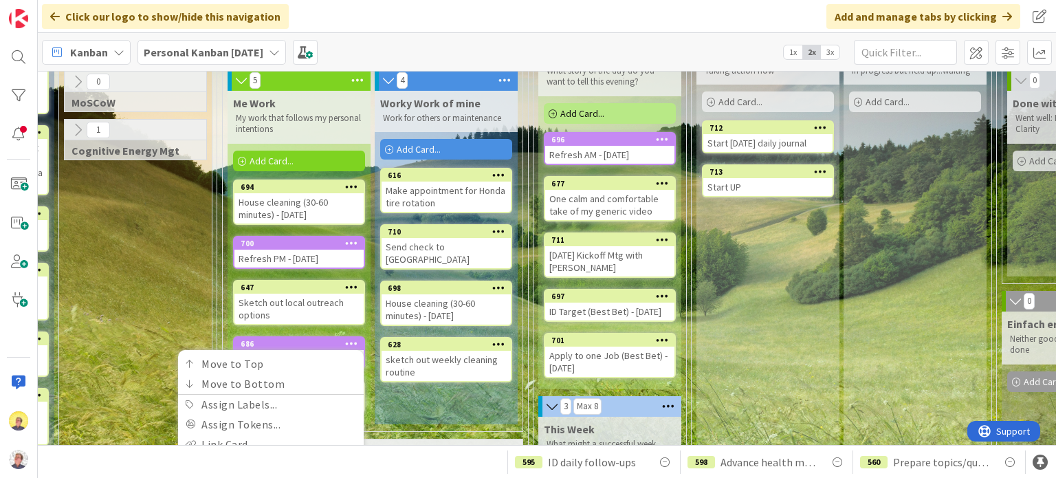
click at [444, 414] on div "Worky Work of mine Work for others or maintenance Add Card... Template Not Set …" at bounding box center [446, 258] width 143 height 334
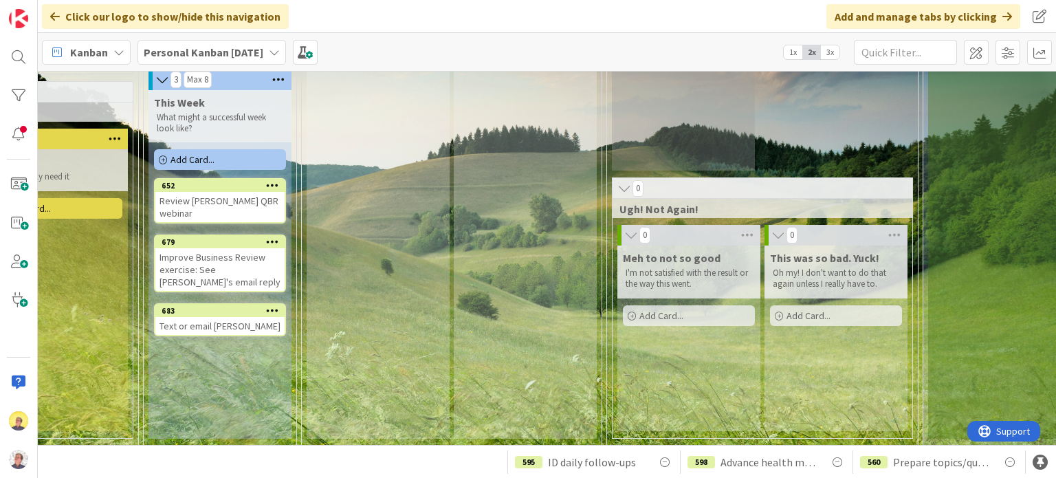
scroll to position [428, 521]
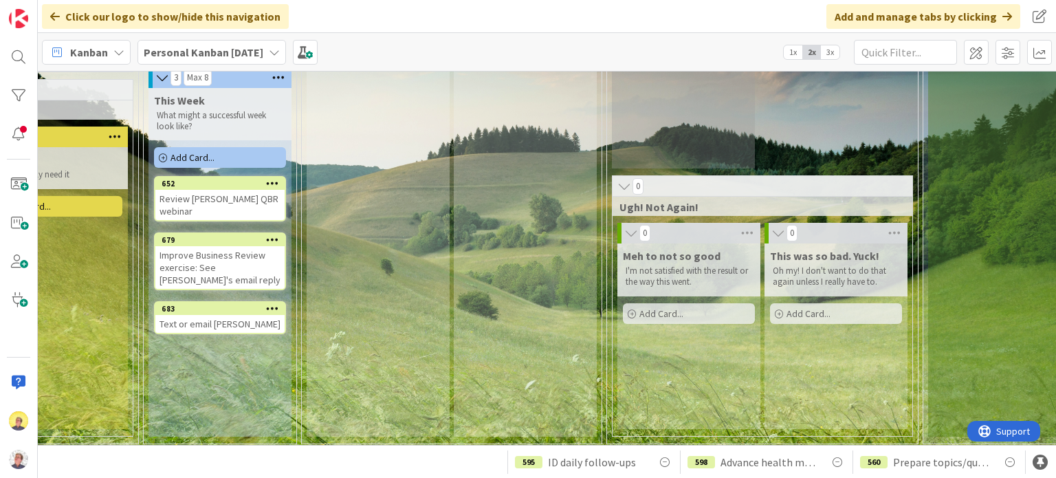
click at [270, 313] on icon at bounding box center [272, 308] width 13 height 10
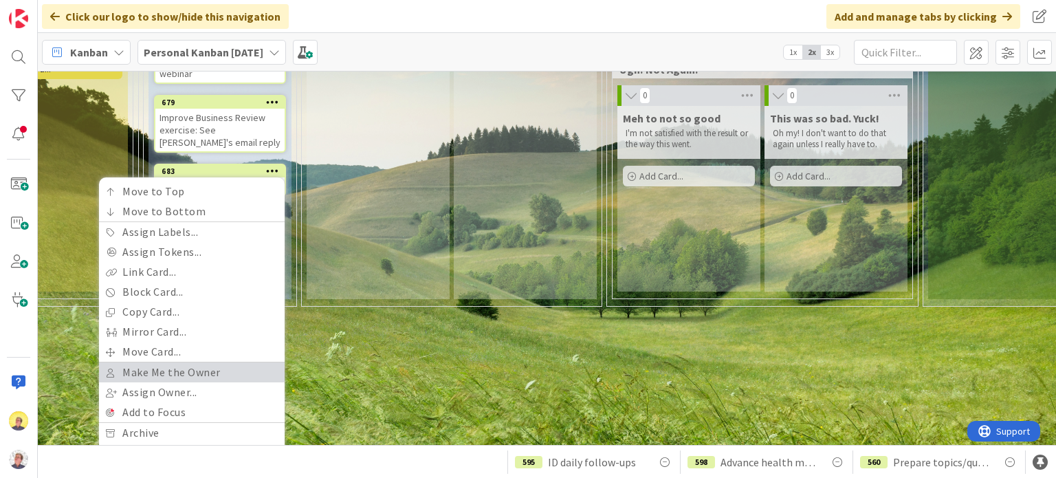
scroll to position [605, 521]
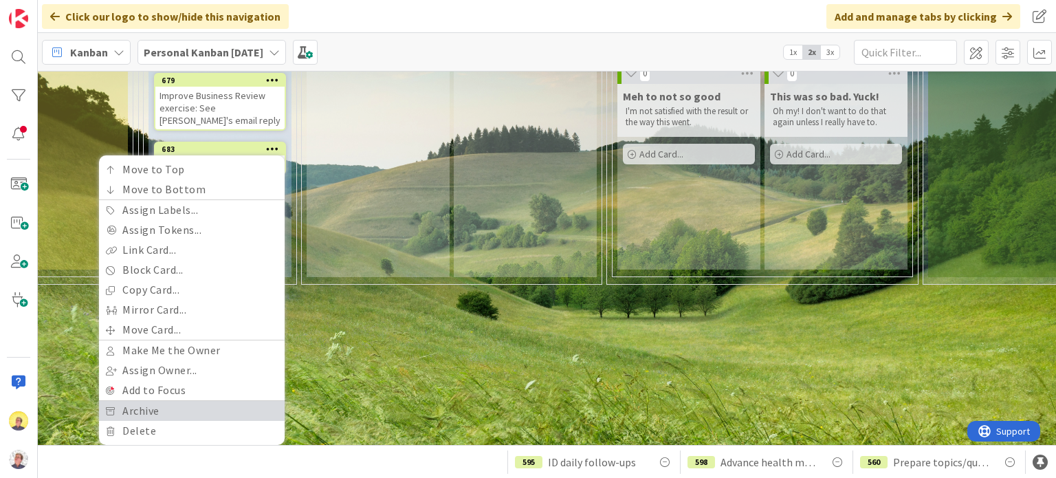
click at [141, 401] on link "Archive" at bounding box center [192, 411] width 186 height 20
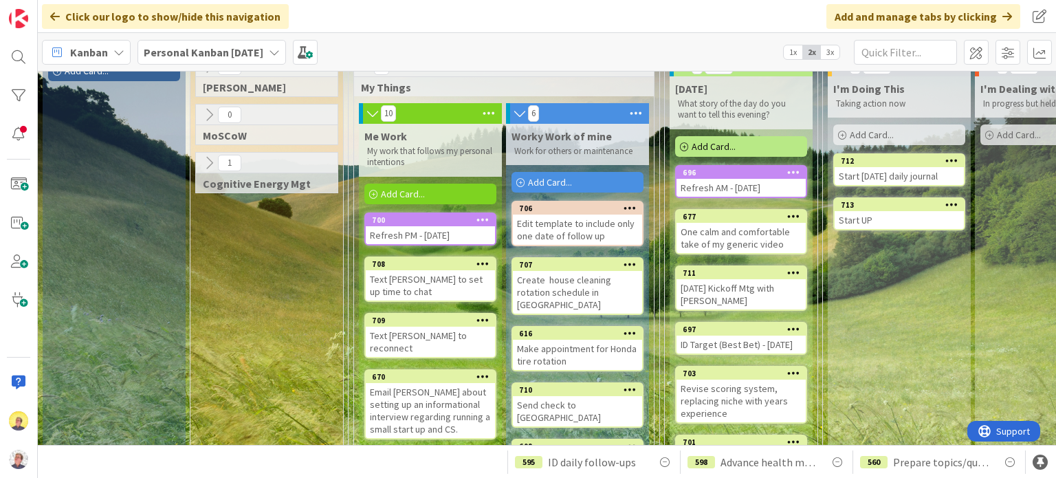
scroll to position [0, 0]
